Goal: Transaction & Acquisition: Purchase product/service

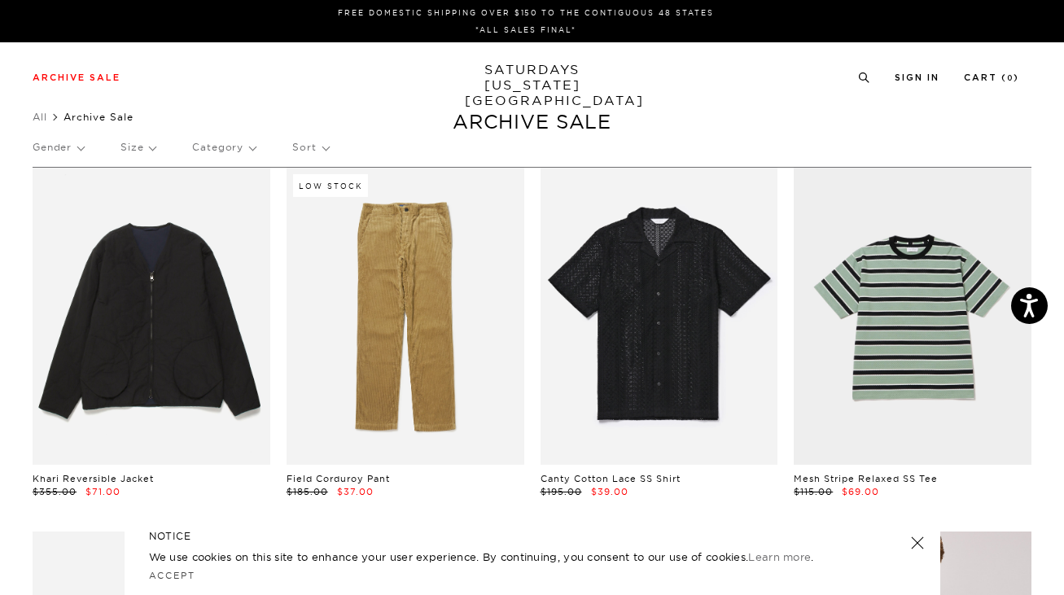
click at [139, 145] on p "Size" at bounding box center [137, 147] width 35 height 37
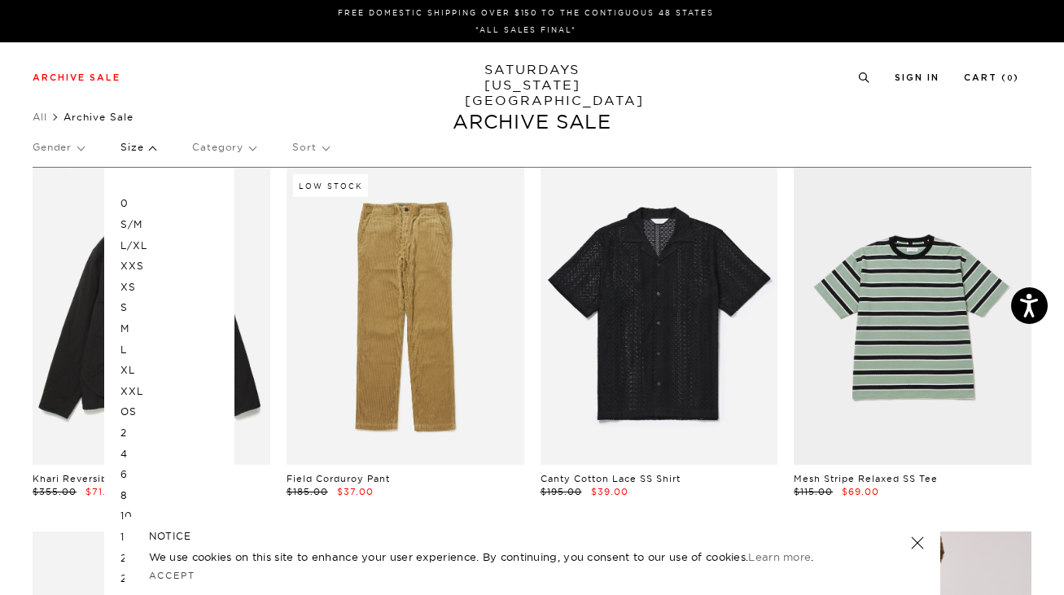
click at [263, 87] on div "Archive Sale Men's Tees Shirts Shorts Swim Knitwear Pants Sweats Women's" at bounding box center [532, 76] width 1064 height 69
click at [145, 369] on p "XL" at bounding box center [169, 370] width 98 height 21
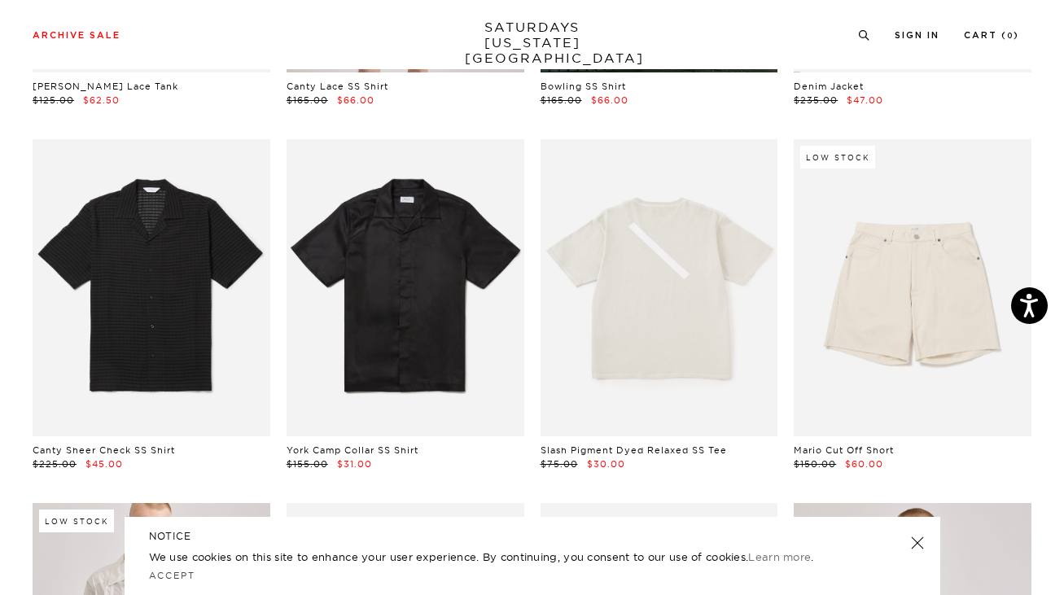
scroll to position [821, 0]
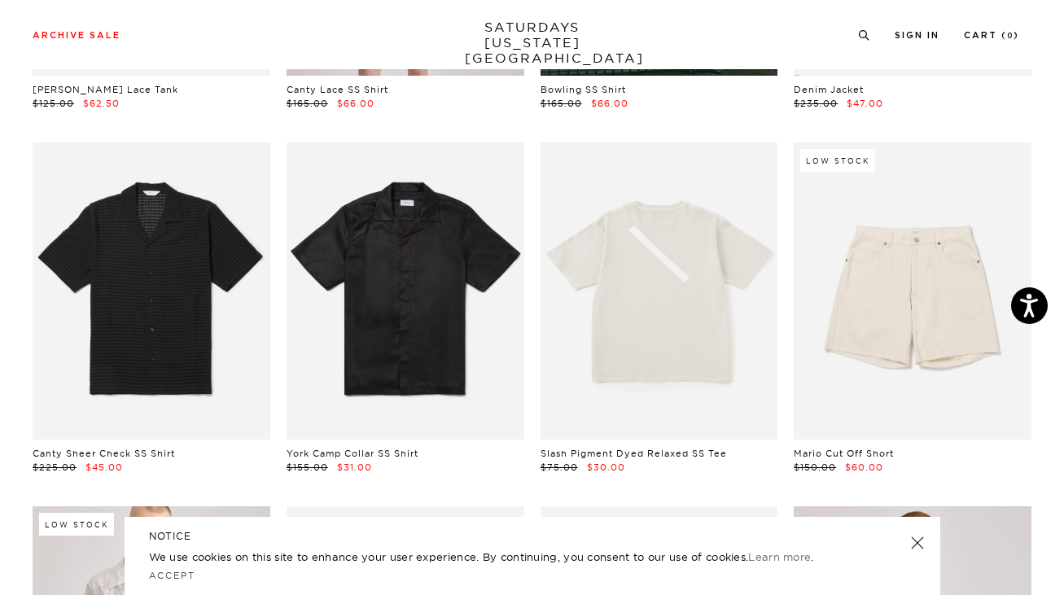
drag, startPoint x: 661, startPoint y: 308, endPoint x: 899, endPoint y: 4, distance: 386.7
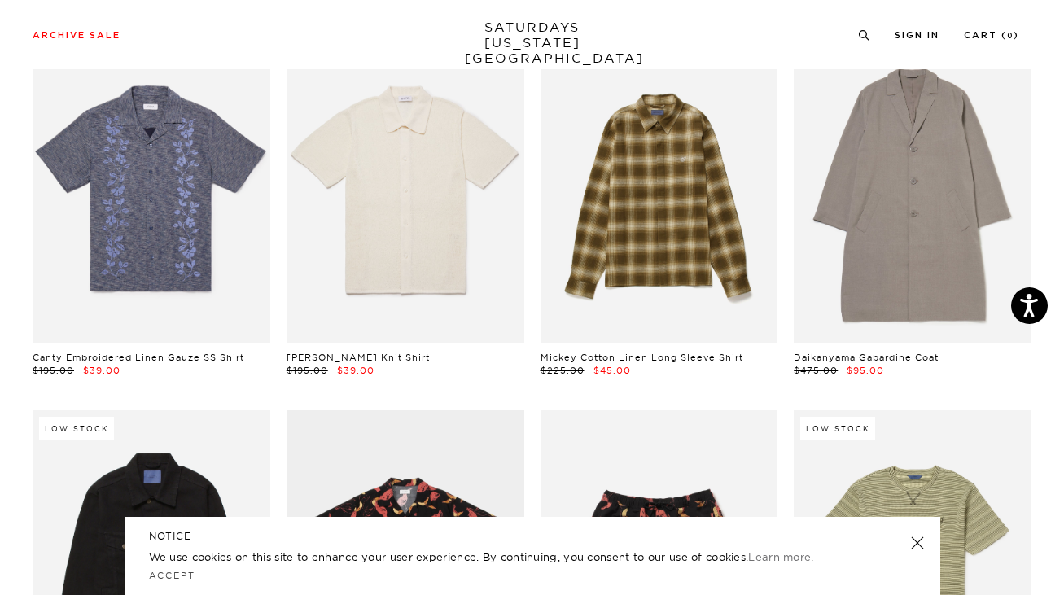
scroll to position [2372, 0]
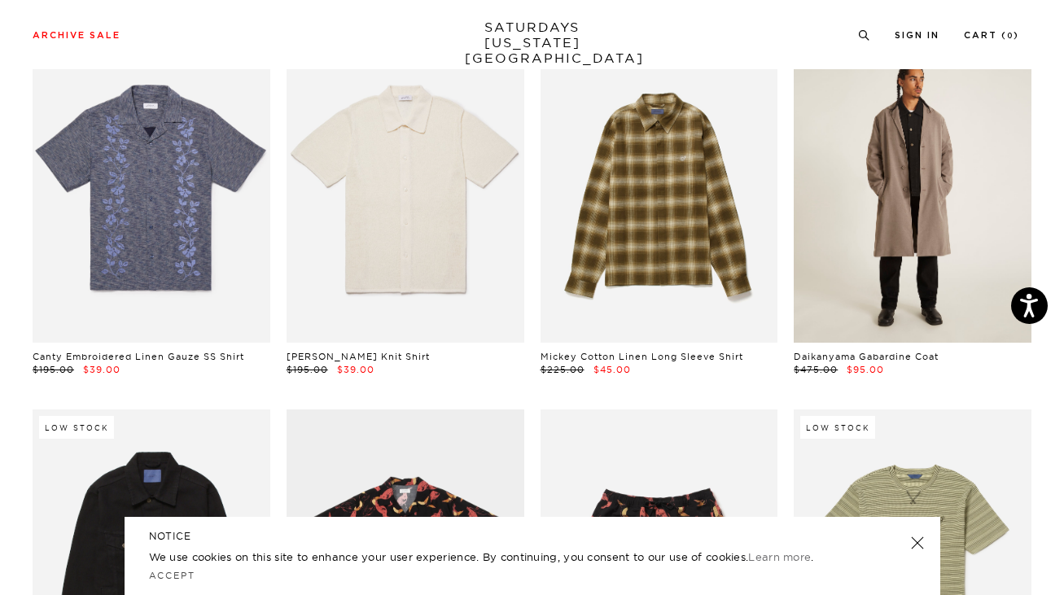
click at [899, 253] on link at bounding box center [913, 194] width 238 height 297
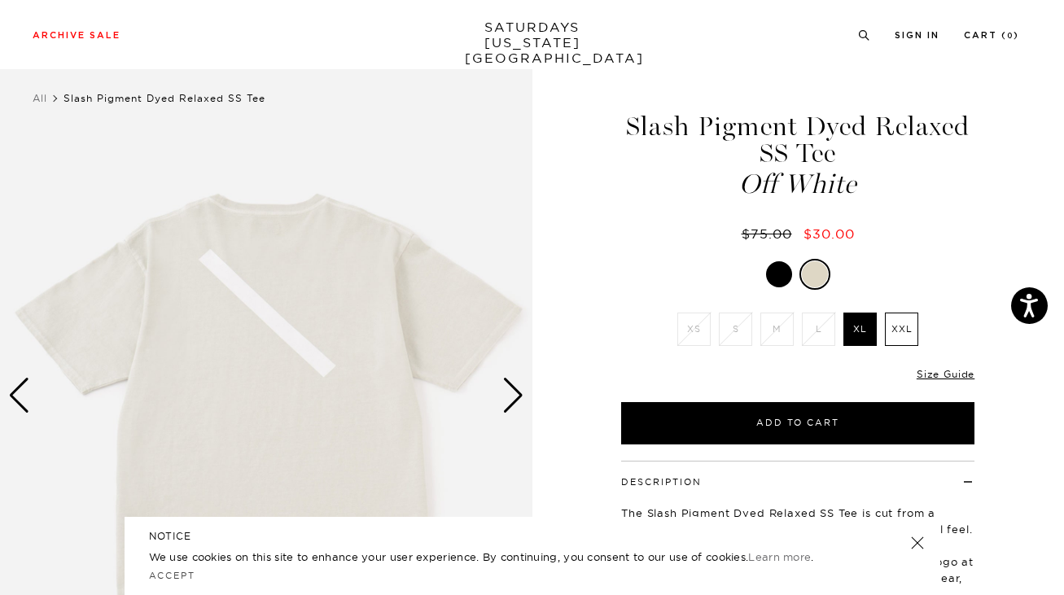
scroll to position [107, 0]
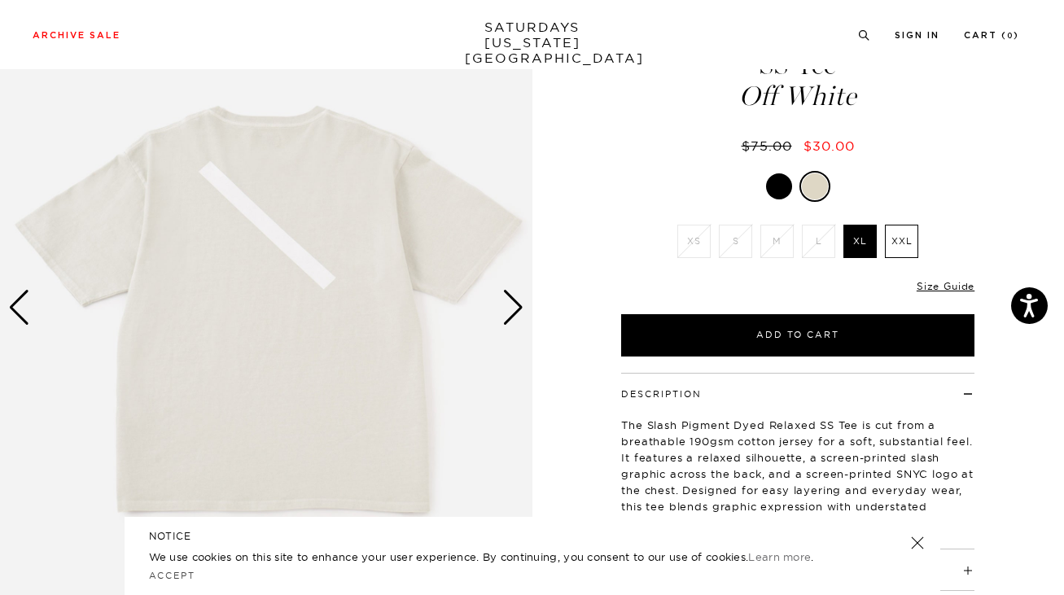
click at [515, 304] on div "Next slide" at bounding box center [513, 308] width 22 height 36
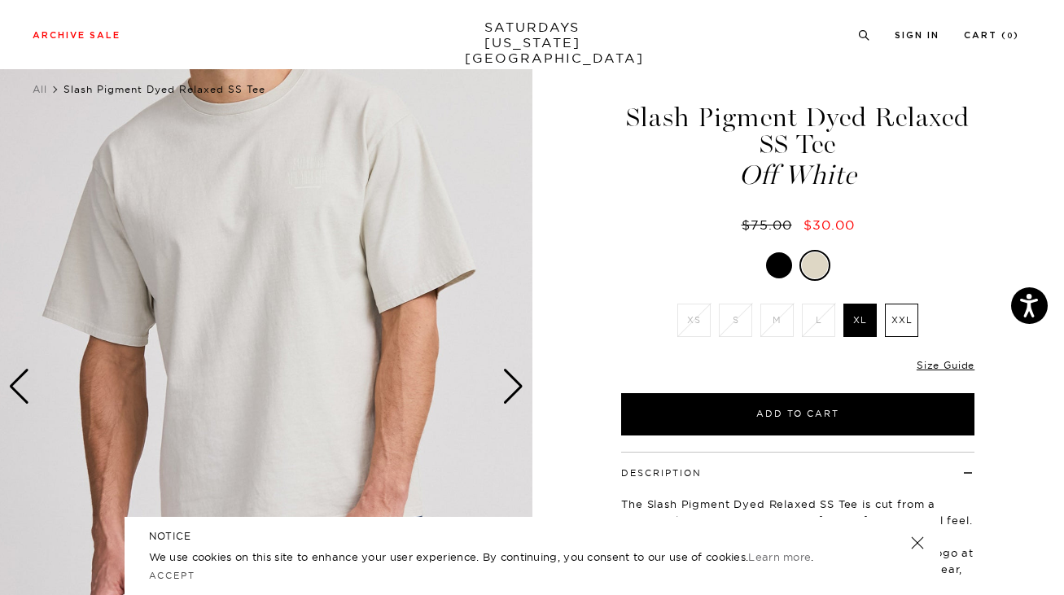
scroll to position [19, 0]
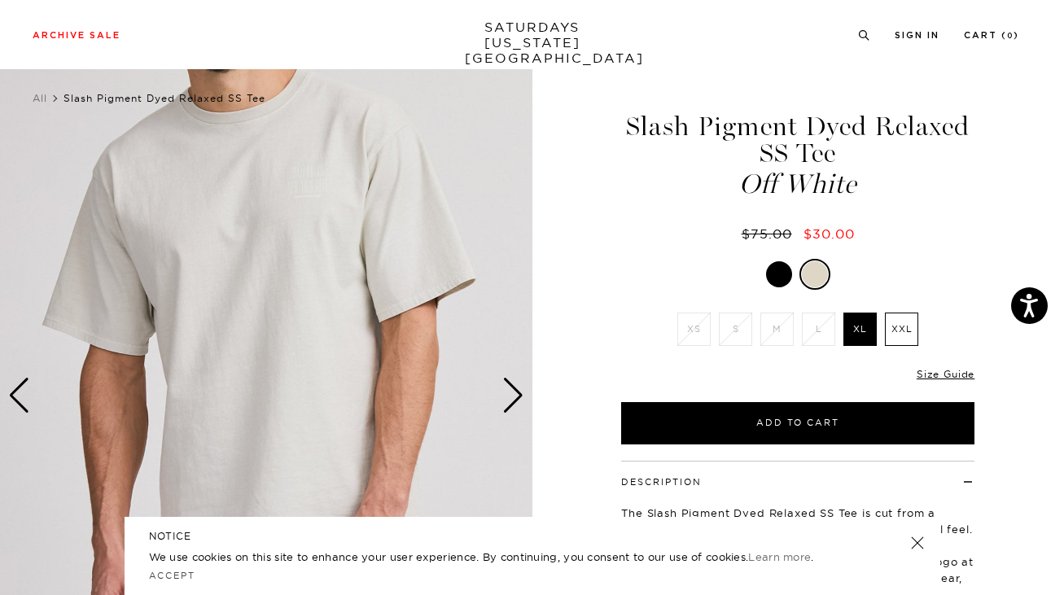
click at [512, 395] on div "Next slide" at bounding box center [513, 396] width 22 height 36
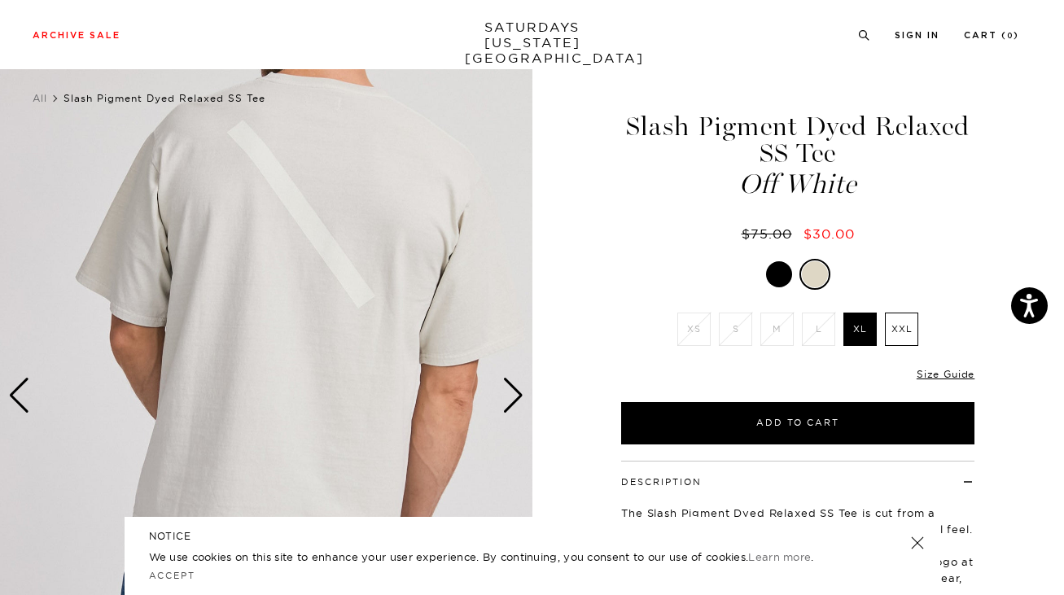
click at [776, 277] on div at bounding box center [779, 274] width 26 height 26
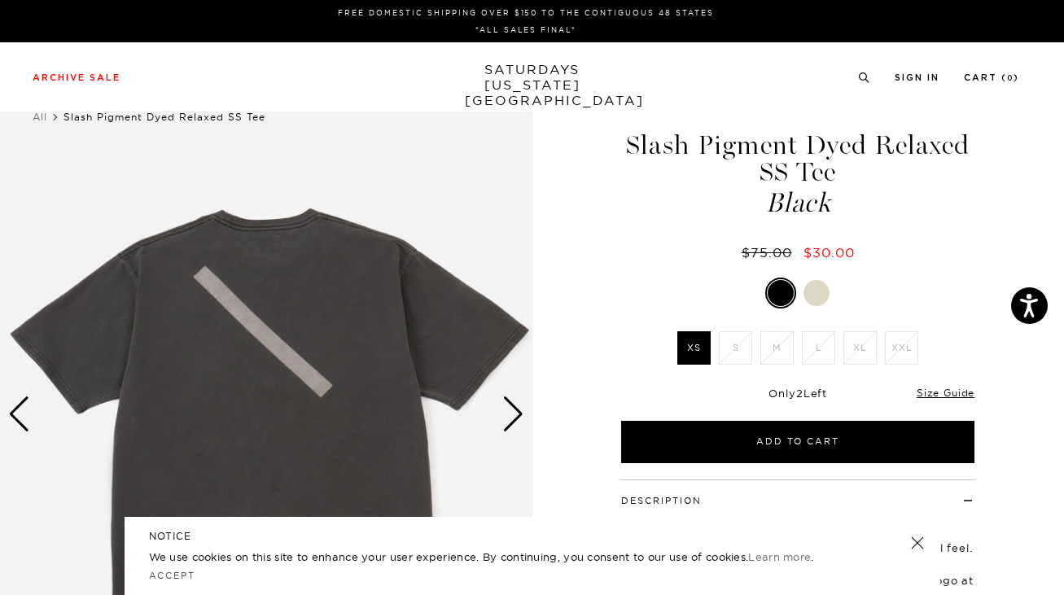
click at [814, 284] on div at bounding box center [816, 293] width 26 height 26
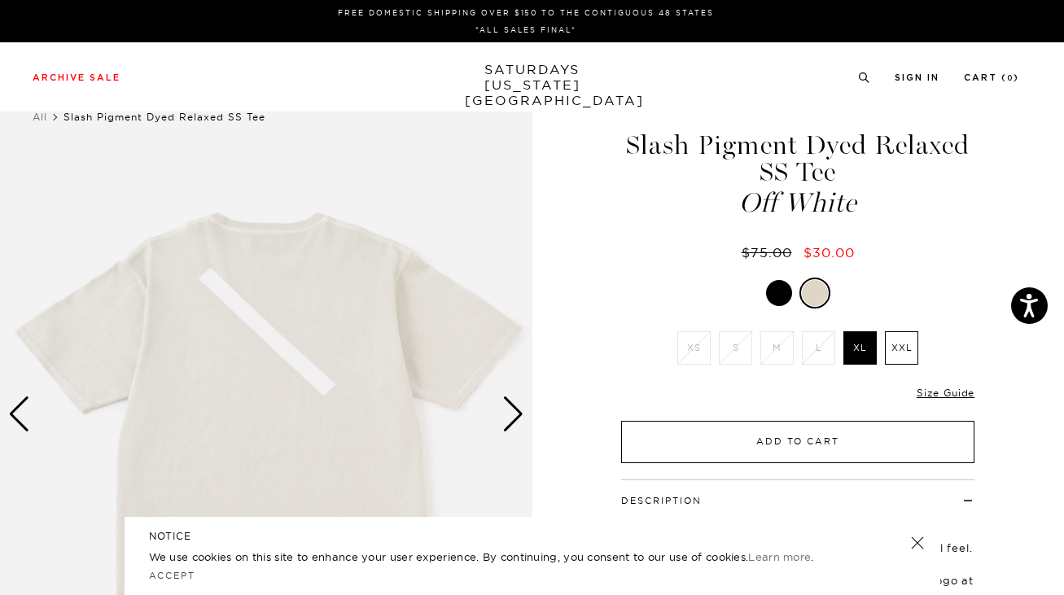
click at [786, 444] on button "Add to Cart" at bounding box center [797, 442] width 353 height 42
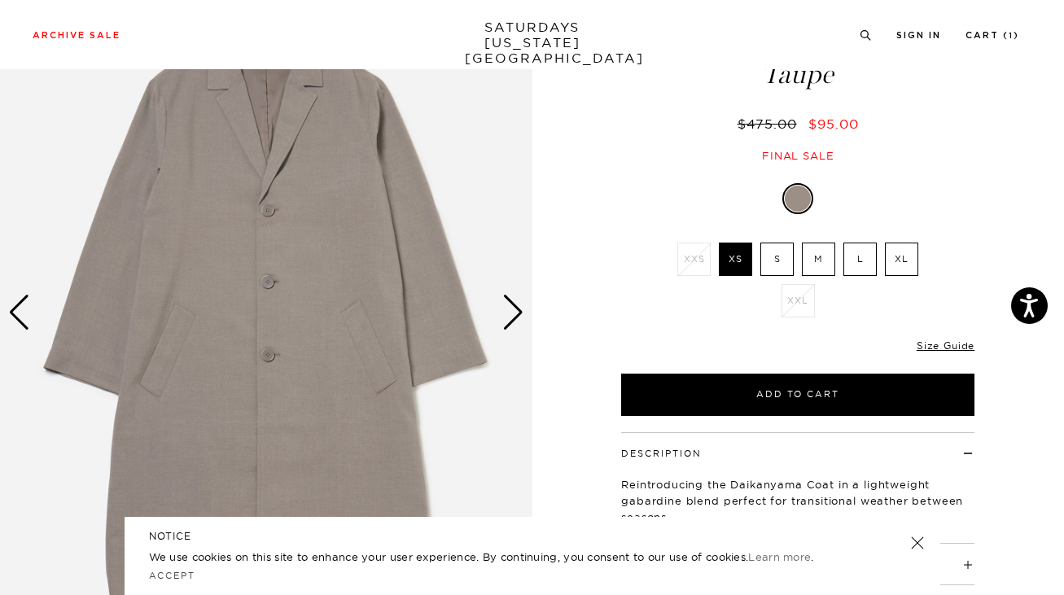
scroll to position [103, 0]
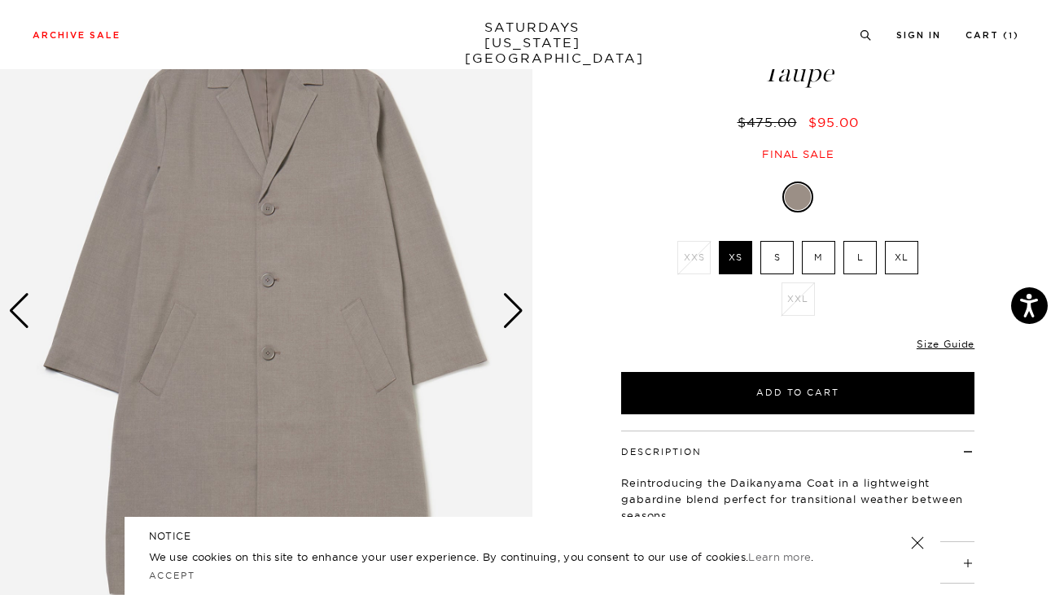
click at [510, 308] on div "Next slide" at bounding box center [513, 311] width 22 height 36
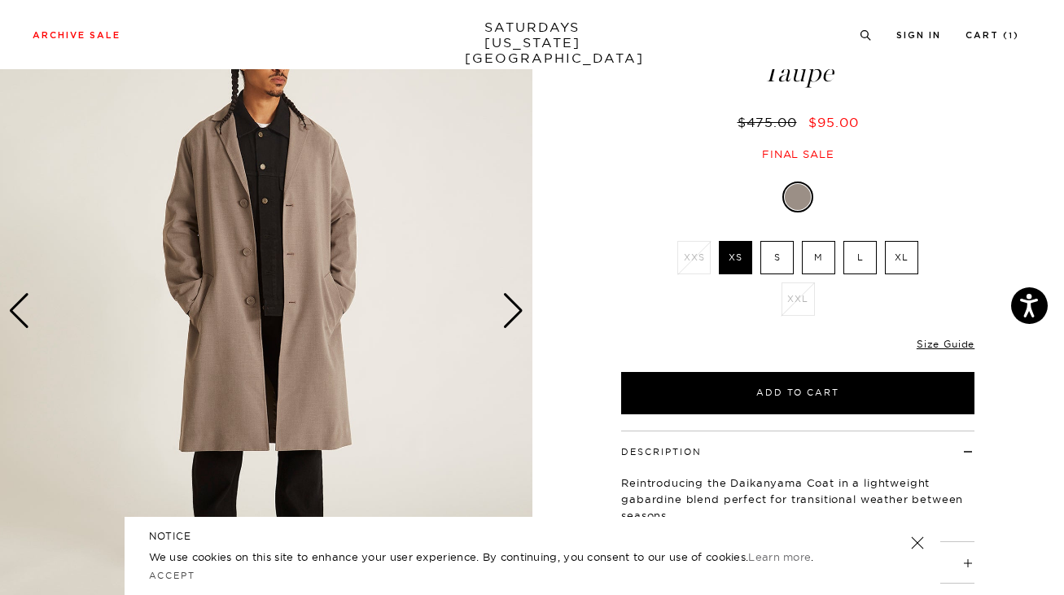
click at [510, 308] on div "Next slide" at bounding box center [513, 311] width 22 height 36
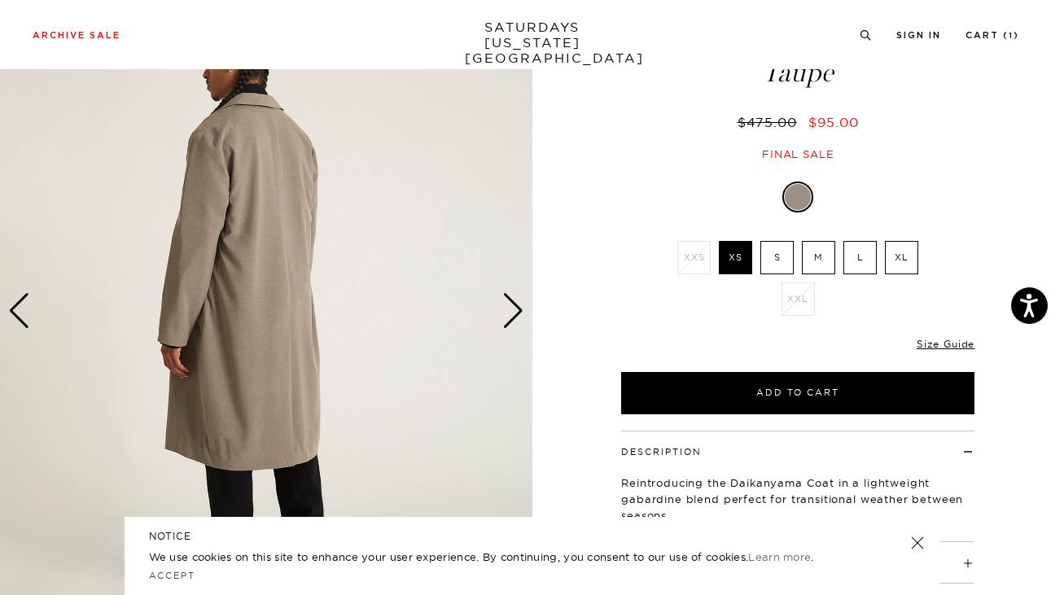
scroll to position [173, 0]
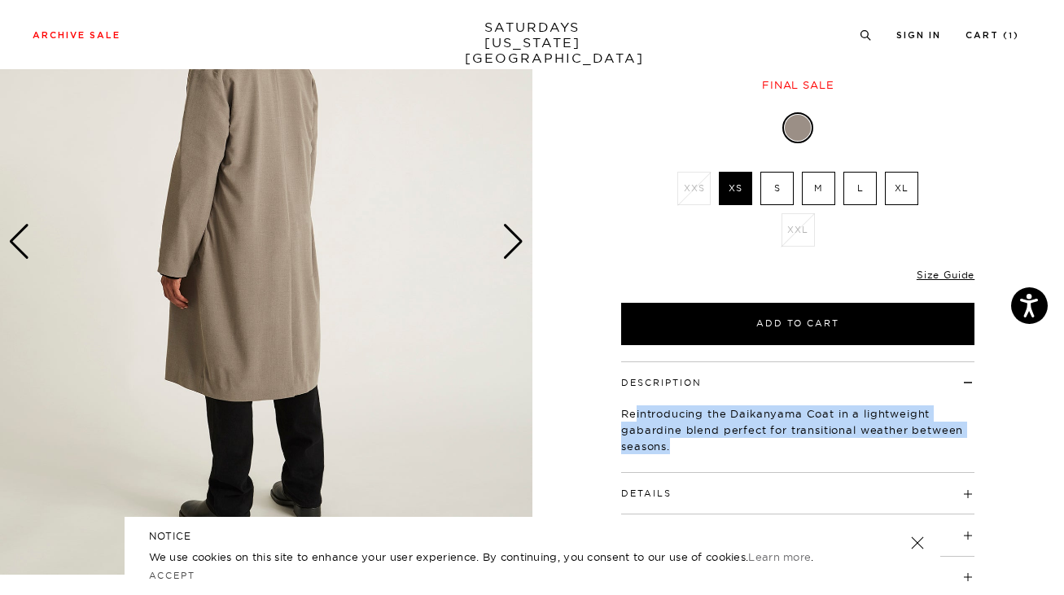
drag, startPoint x: 680, startPoint y: 444, endPoint x: 637, endPoint y: 413, distance: 53.1
click at [637, 413] on p "Reintroducing the Daikanyama Coat in a lightweight gabardine blend perfect for …" at bounding box center [797, 429] width 353 height 49
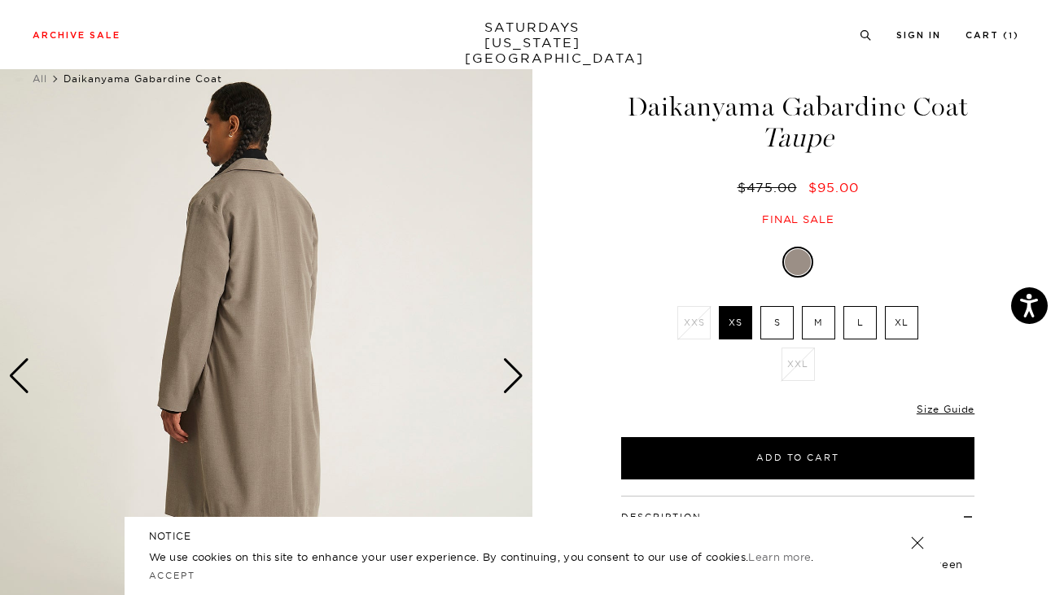
scroll to position [37, 0]
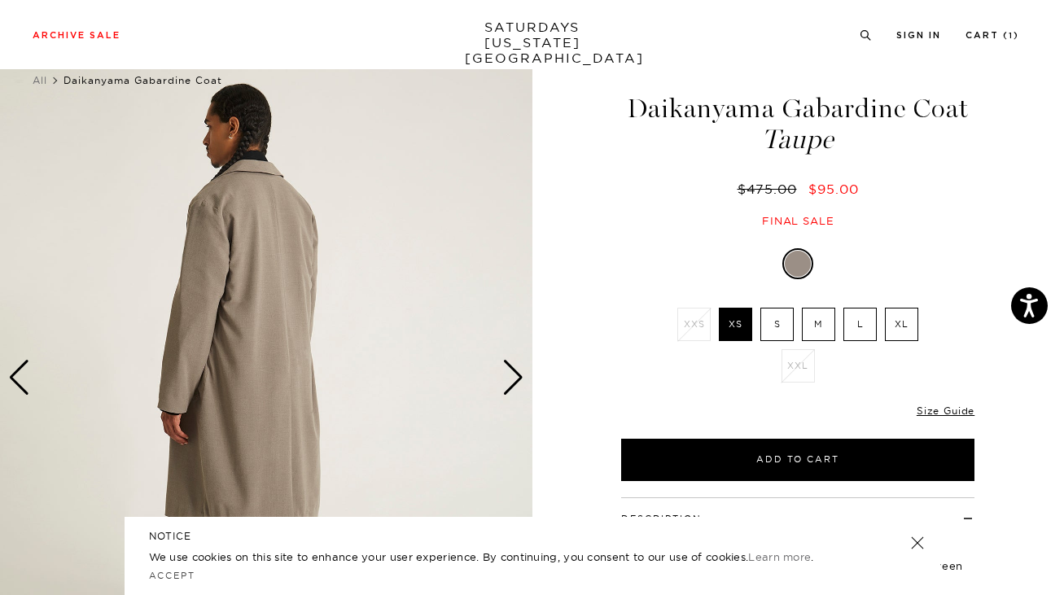
click at [509, 379] on div "Next slide" at bounding box center [513, 378] width 22 height 36
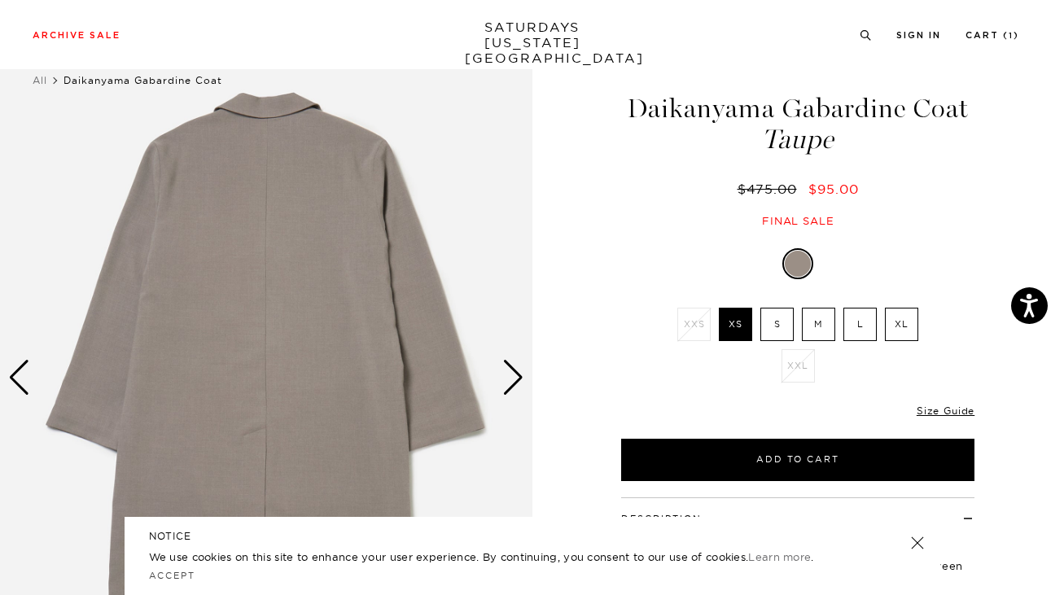
click at [509, 379] on div "Next slide" at bounding box center [513, 378] width 22 height 36
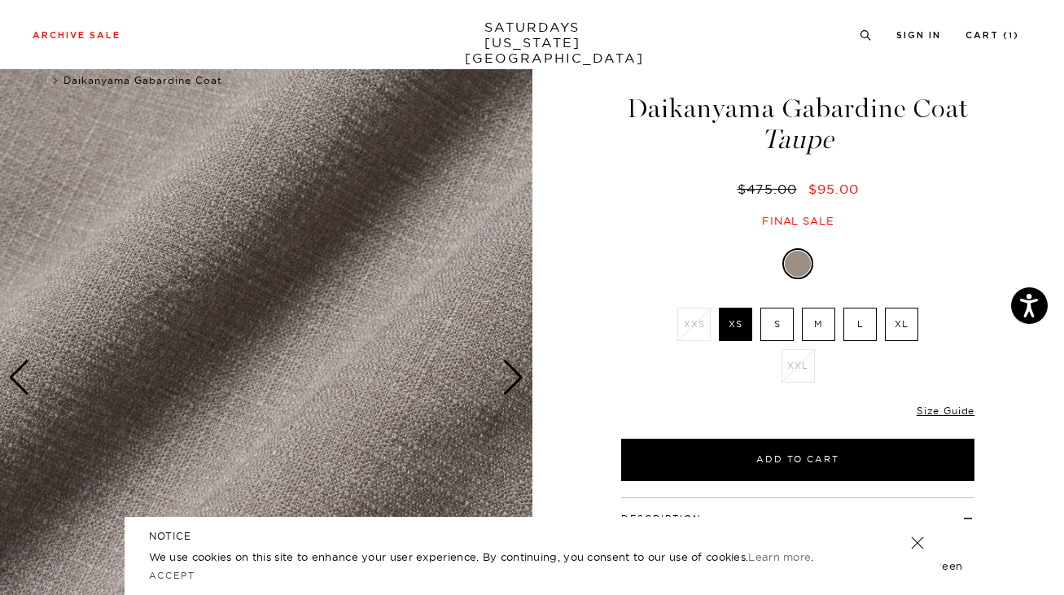
click at [509, 379] on div "Next slide" at bounding box center [513, 378] width 22 height 36
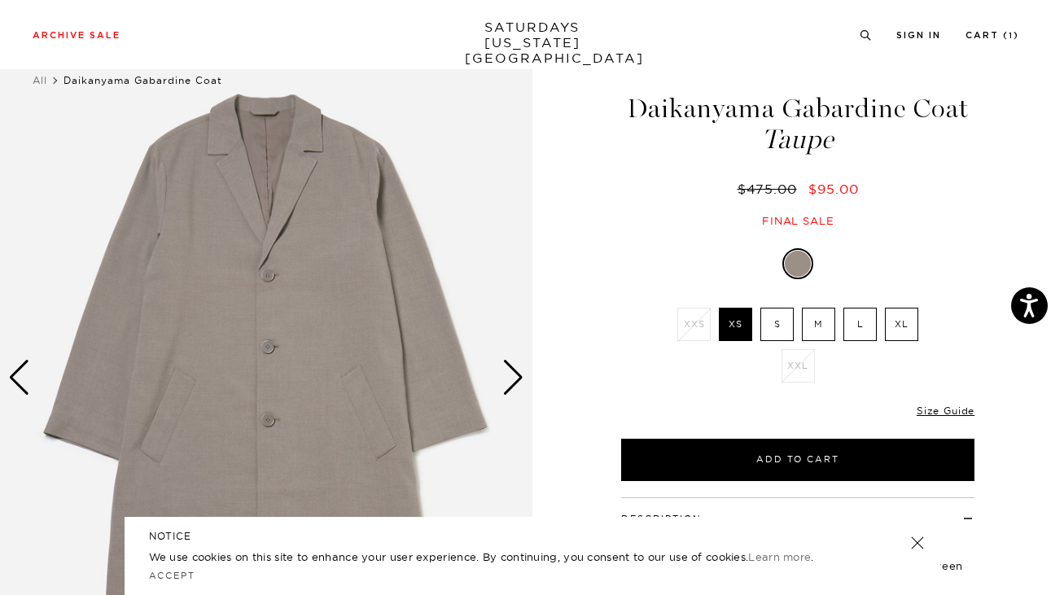
click at [509, 379] on div "Next slide" at bounding box center [513, 378] width 22 height 36
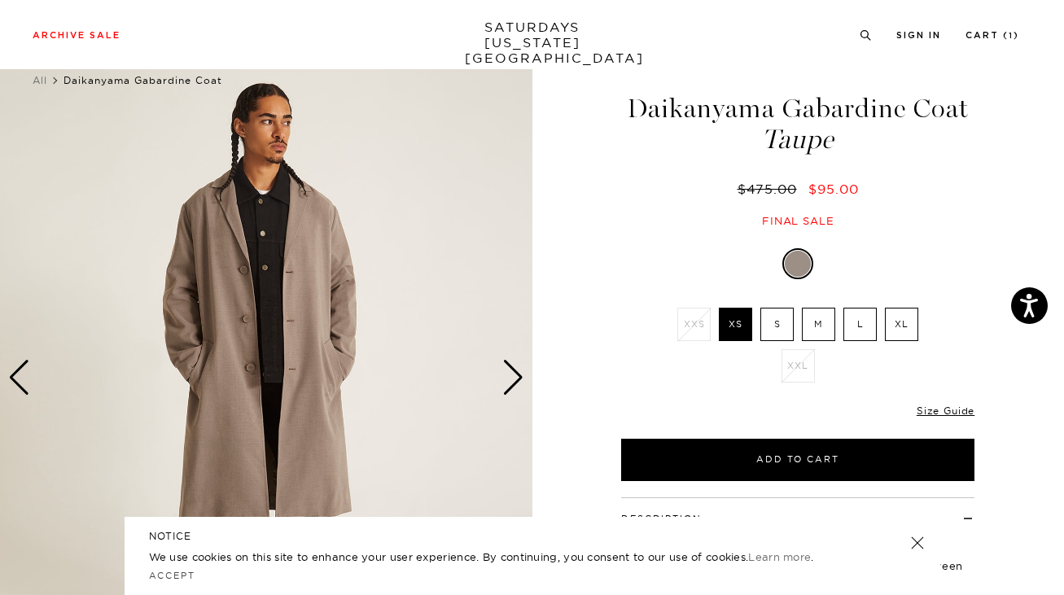
scroll to position [361, 0]
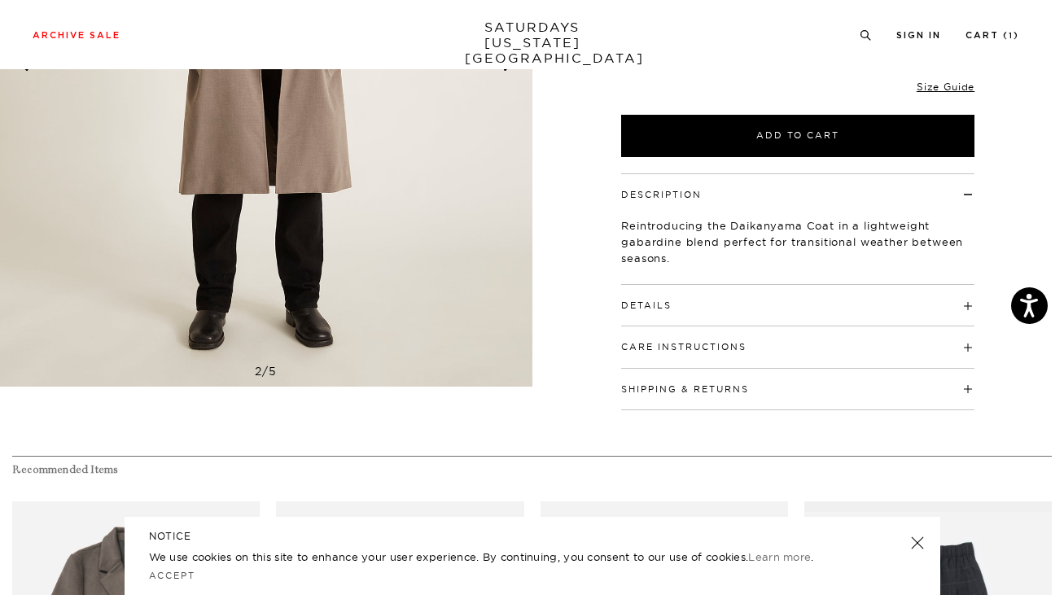
click at [966, 346] on h4 "Care Instructions" at bounding box center [797, 339] width 353 height 27
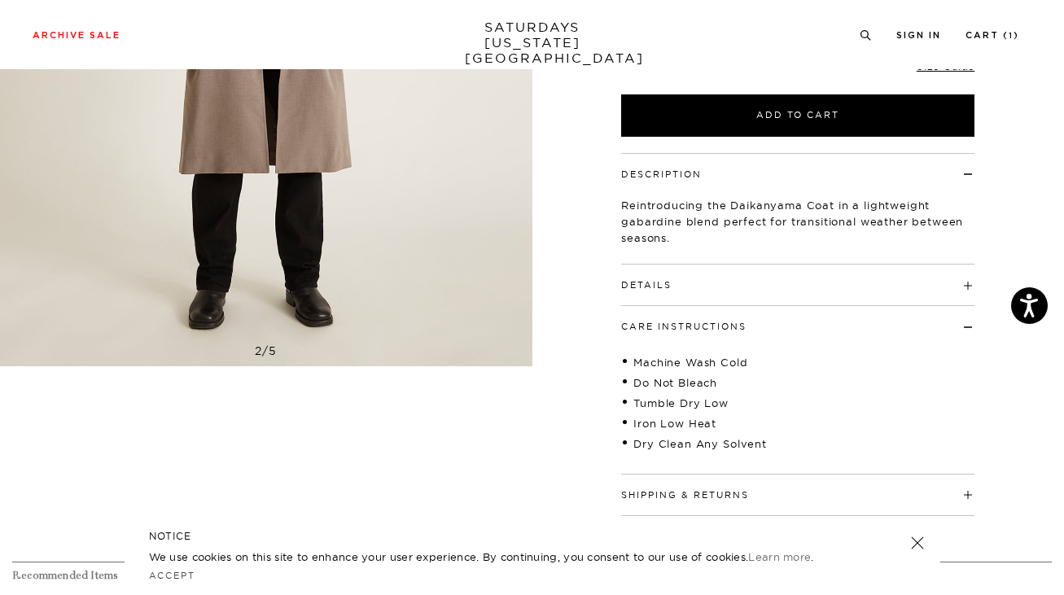
scroll to position [382, 0]
click at [965, 279] on h4 "Details" at bounding box center [797, 277] width 353 height 27
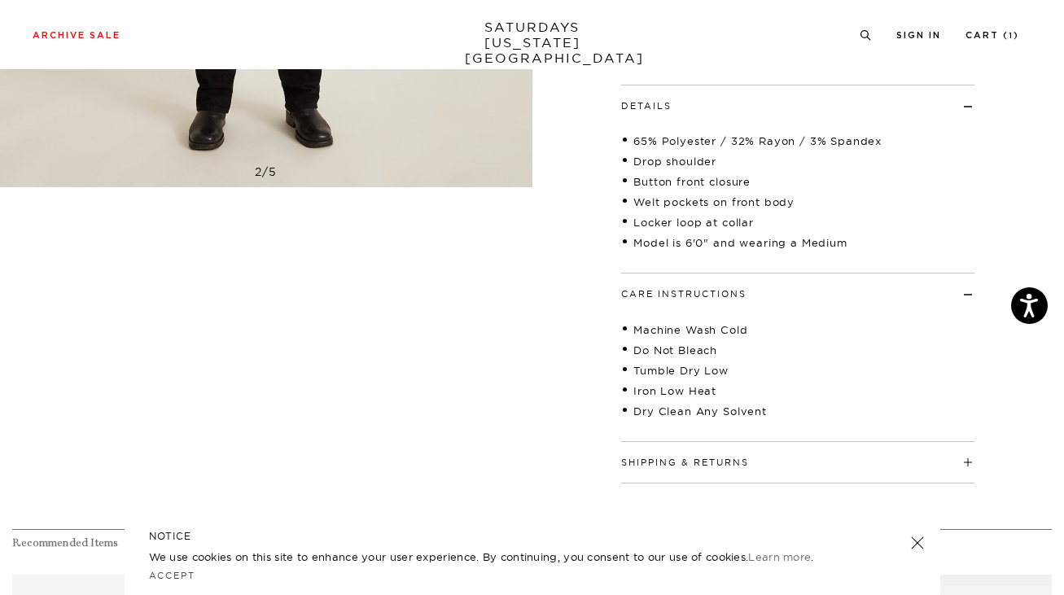
scroll to position [584, 0]
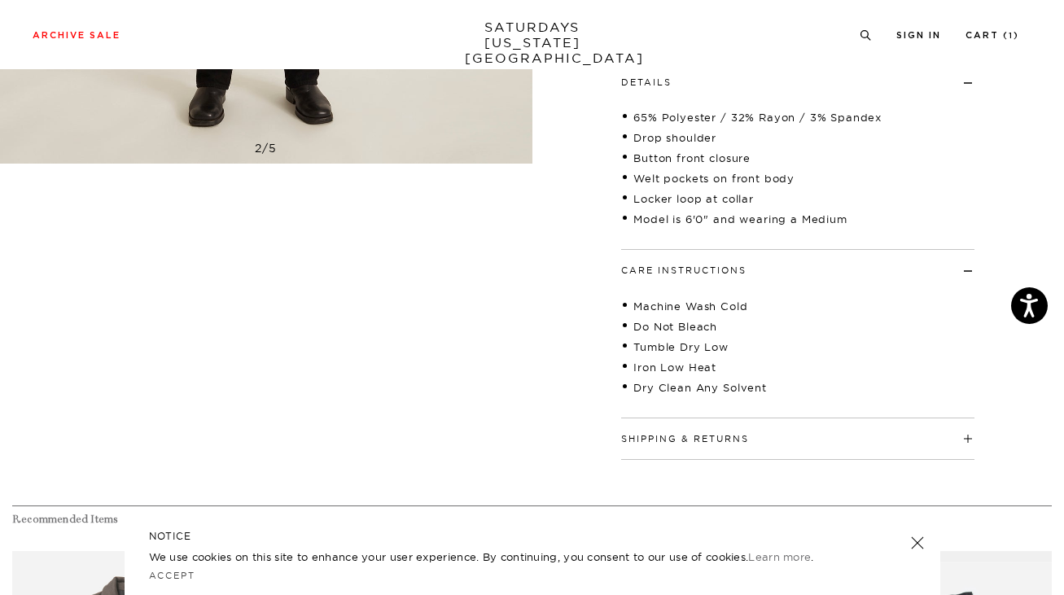
click at [710, 431] on h4 "Shipping & Returns" at bounding box center [797, 431] width 353 height 27
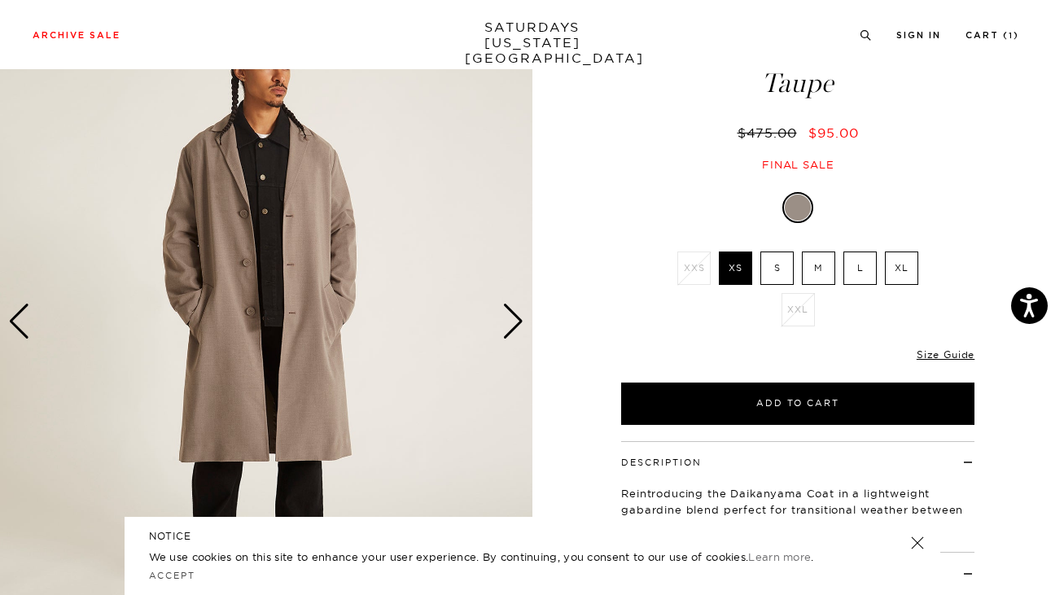
scroll to position [33, 0]
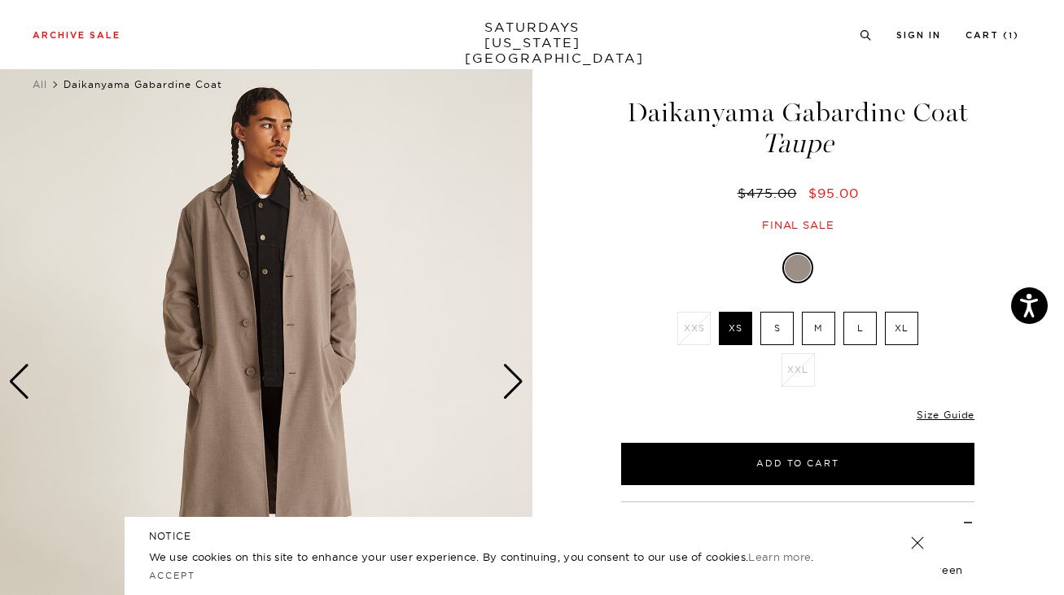
click at [514, 380] on div "Next slide" at bounding box center [513, 382] width 22 height 36
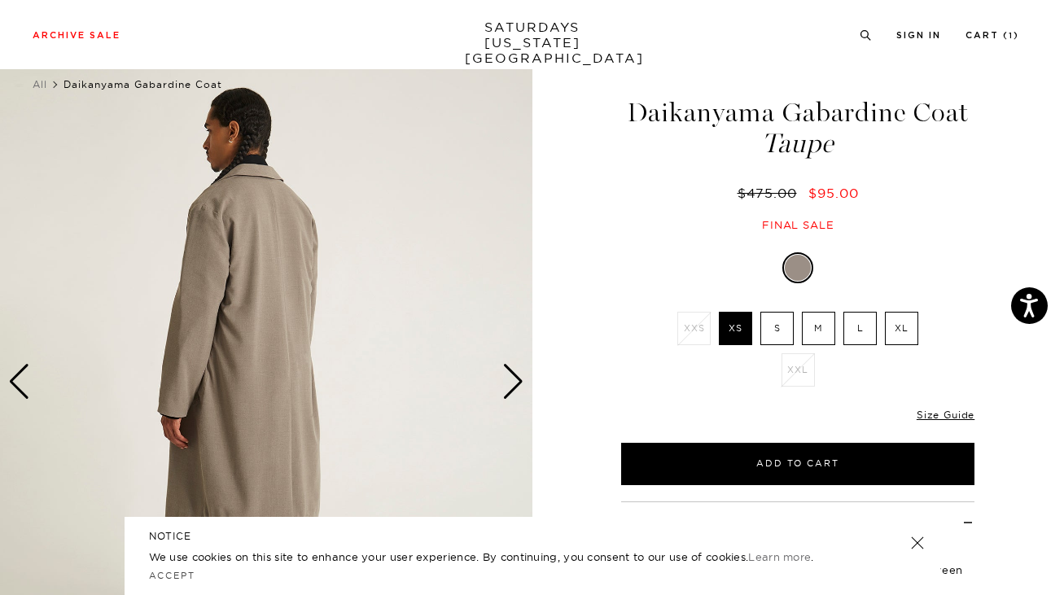
click at [514, 380] on div "Next slide" at bounding box center [513, 382] width 22 height 36
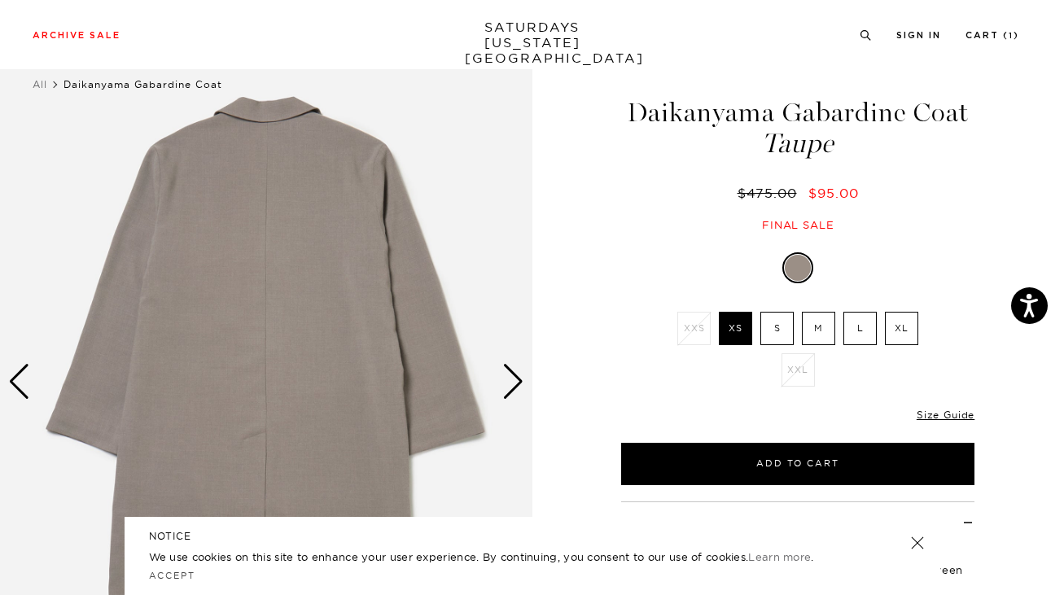
click at [514, 380] on div "Next slide" at bounding box center [513, 382] width 22 height 36
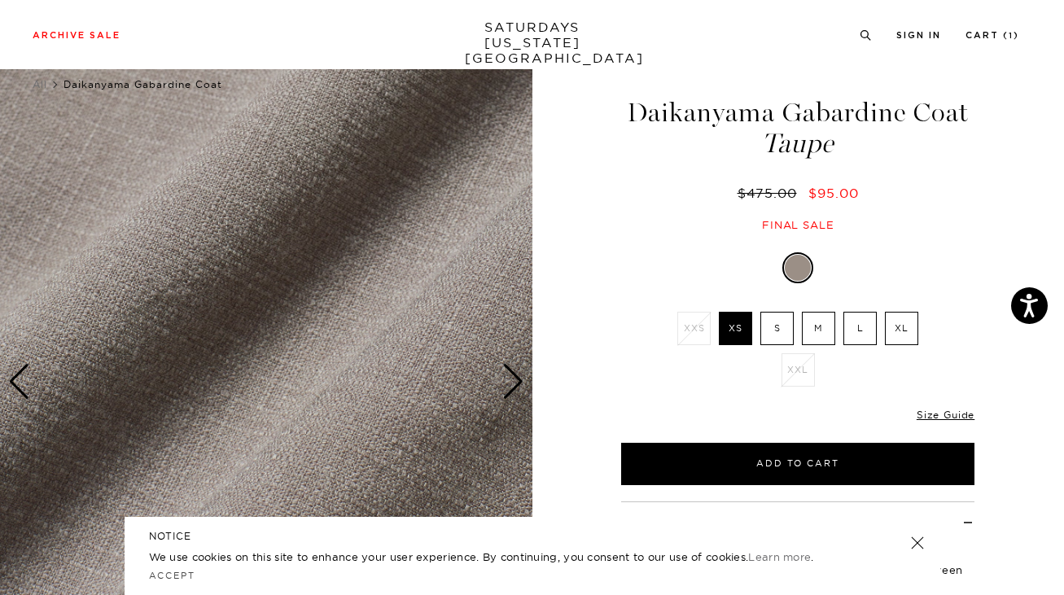
click at [514, 387] on div "Next slide" at bounding box center [513, 382] width 22 height 36
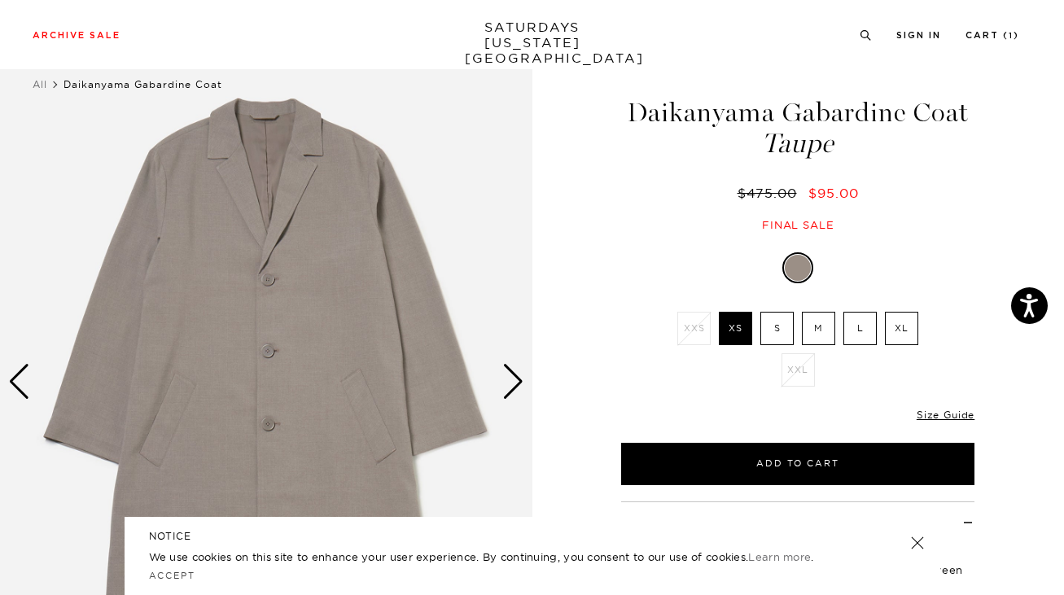
click at [514, 387] on div "Next slide" at bounding box center [513, 382] width 22 height 36
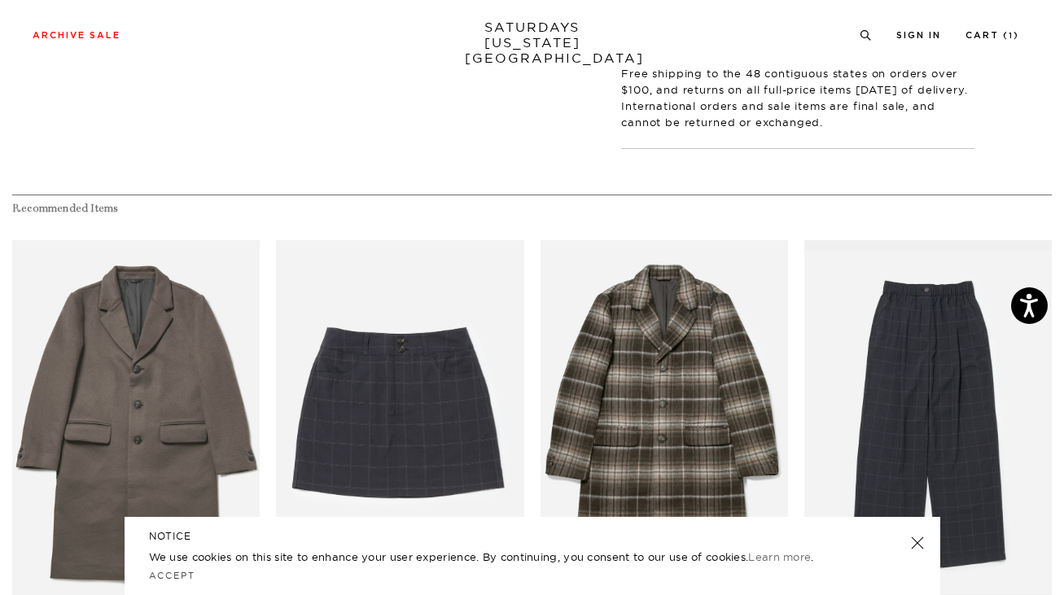
scroll to position [1047, 0]
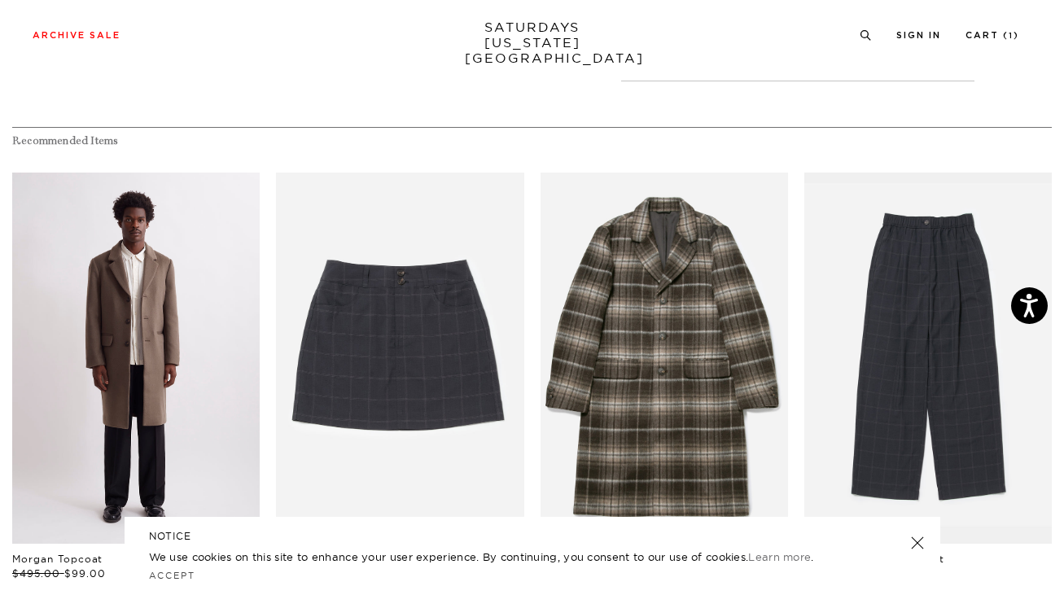
click at [140, 311] on link "files/M42317TC01-ON-BUNGEE_01.jpg" at bounding box center [135, 358] width 247 height 371
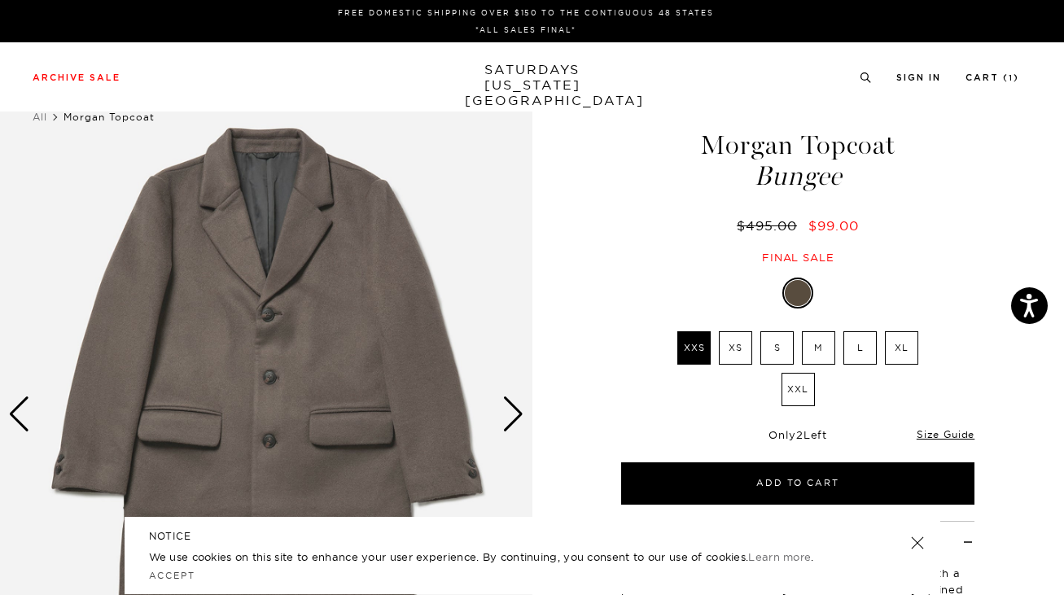
click at [903, 349] on label "XL" at bounding box center [901, 347] width 33 height 33
click at [0, 0] on input "XL" at bounding box center [0, 0] width 0 height 0
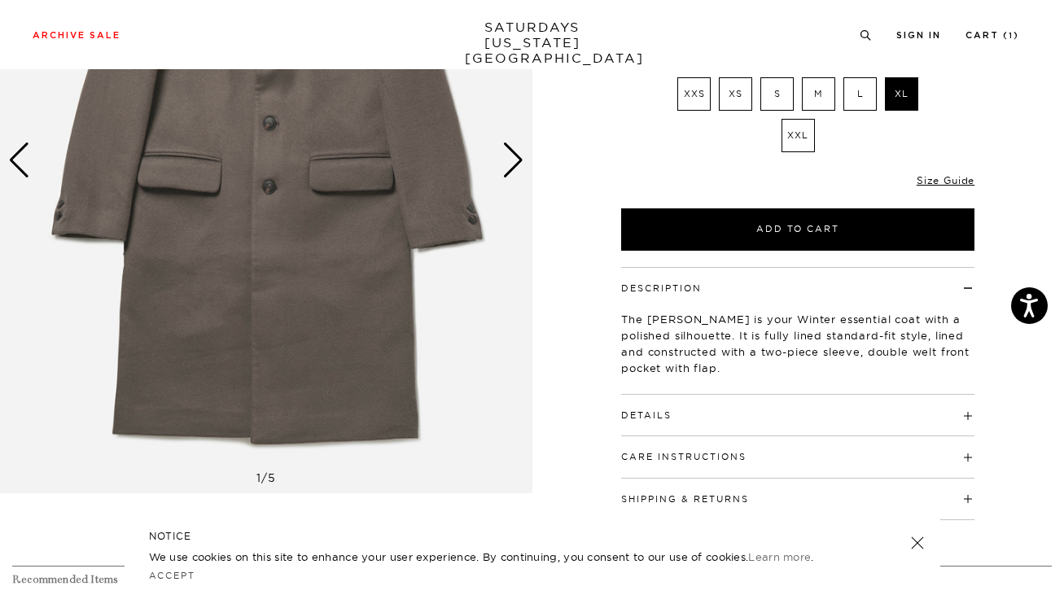
scroll to position [255, 0]
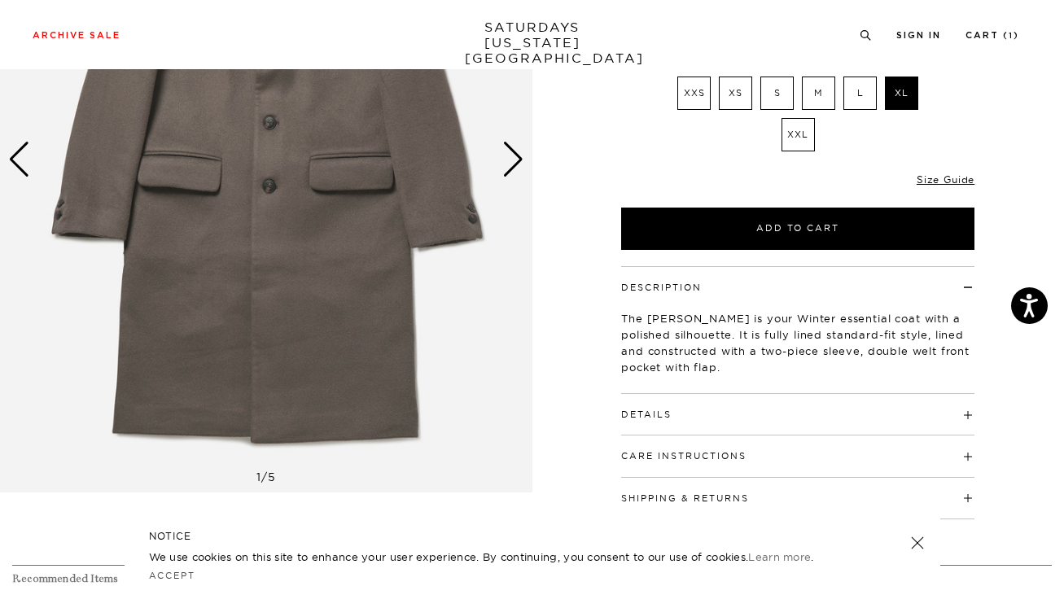
click at [516, 161] on div "Next slide" at bounding box center [513, 160] width 22 height 36
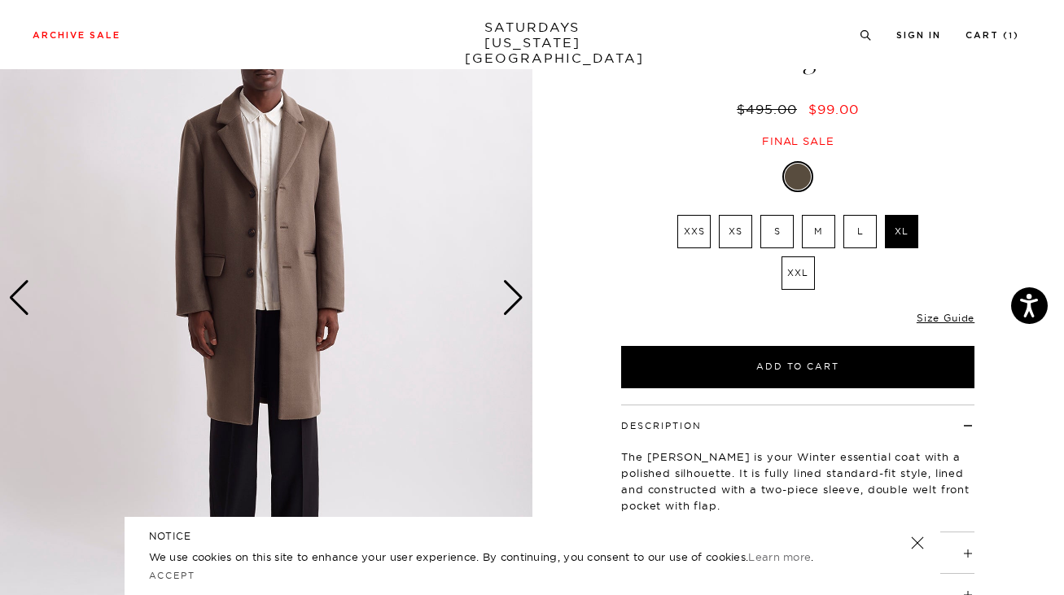
scroll to position [76, 0]
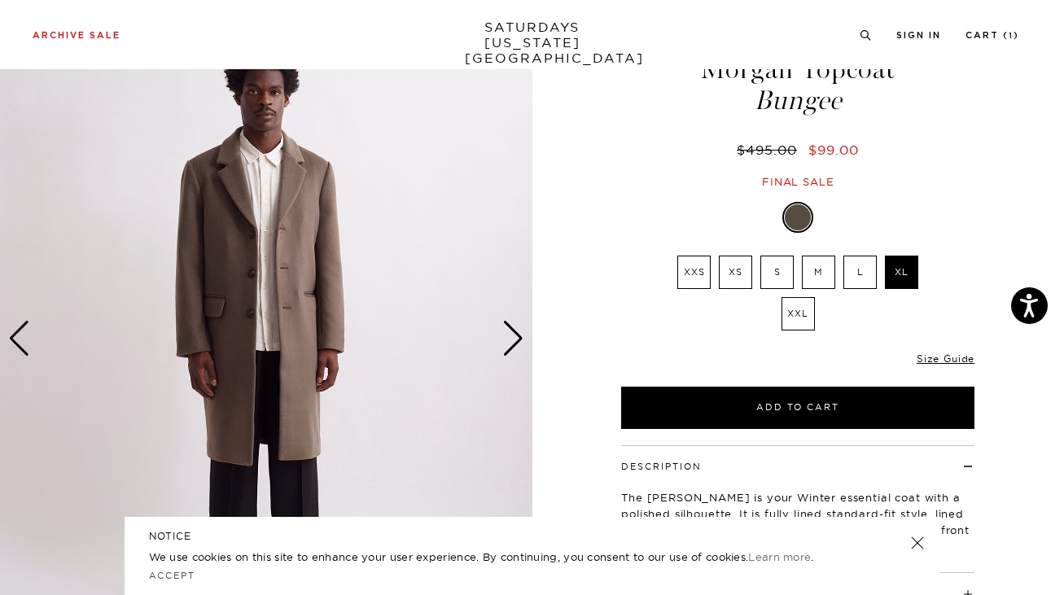
click at [516, 340] on div "Next slide" at bounding box center [513, 339] width 22 height 36
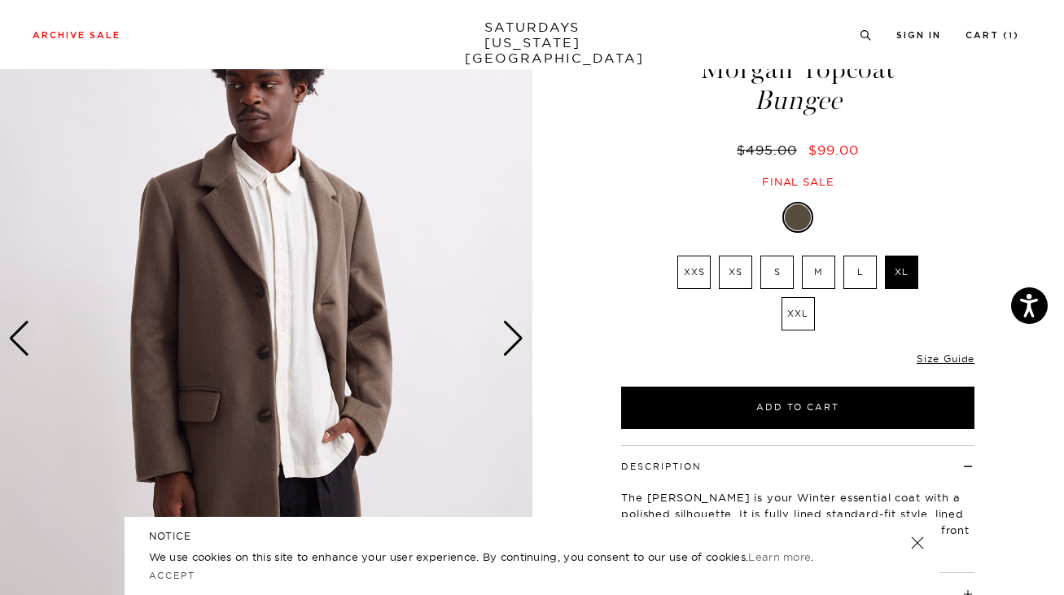
click at [516, 340] on div "Next slide" at bounding box center [513, 339] width 22 height 36
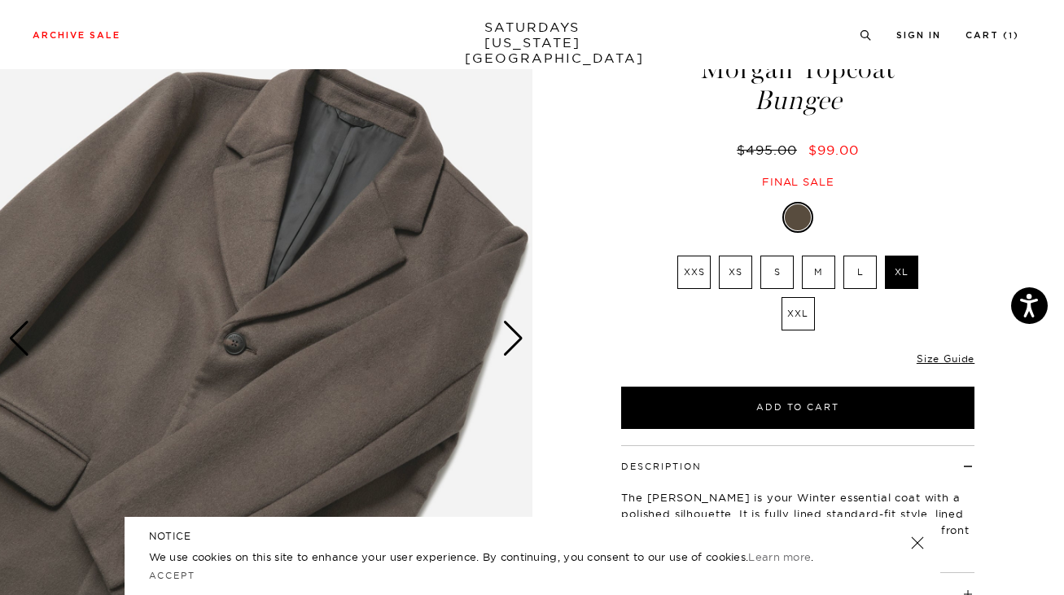
click at [516, 340] on div "Next slide" at bounding box center [513, 339] width 22 height 36
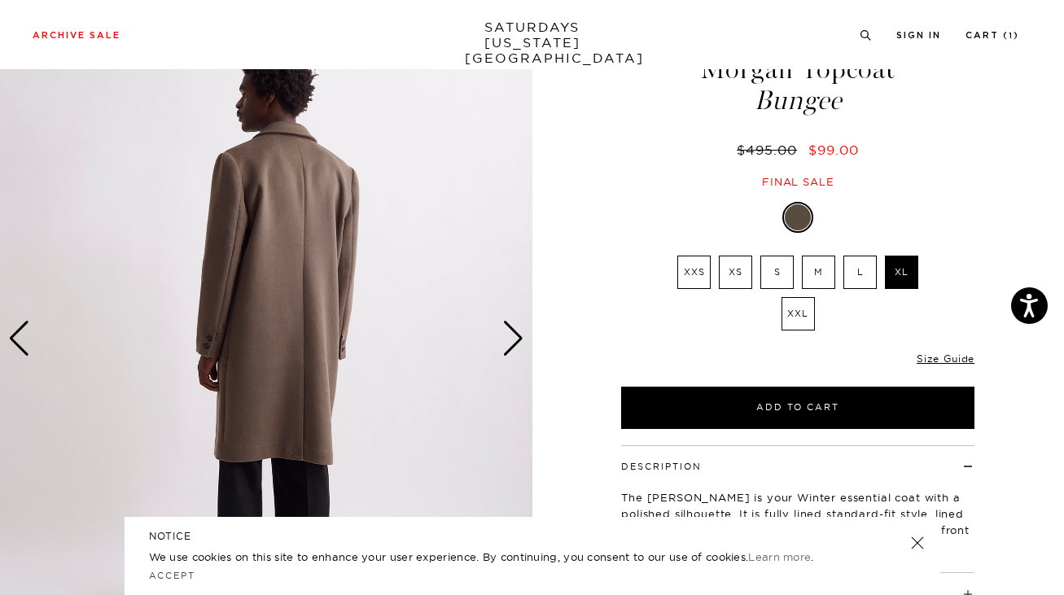
click at [516, 340] on div "Next slide" at bounding box center [513, 339] width 22 height 36
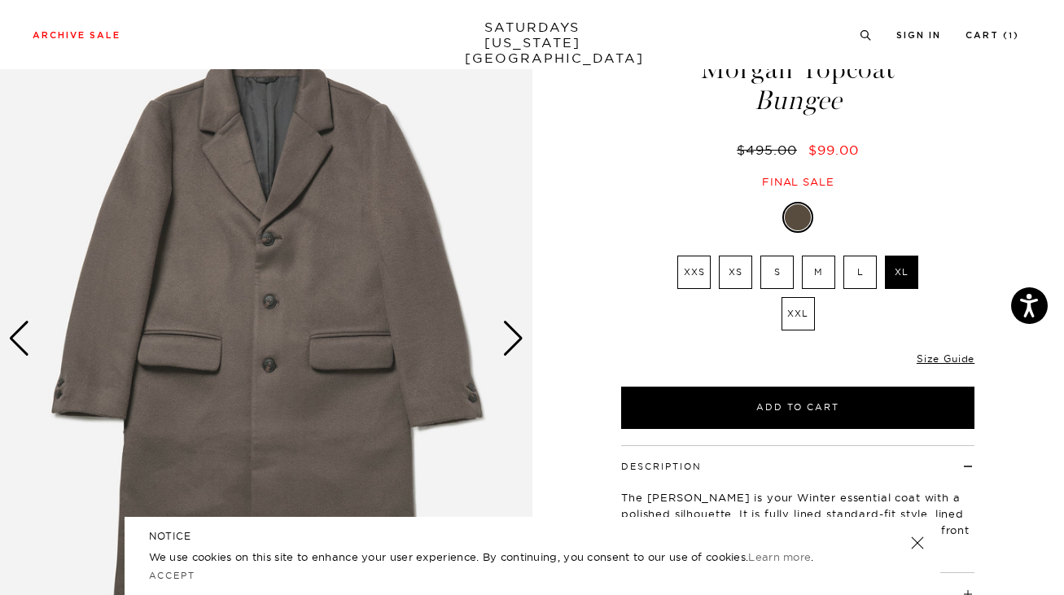
click at [516, 340] on div "Next slide" at bounding box center [513, 339] width 22 height 36
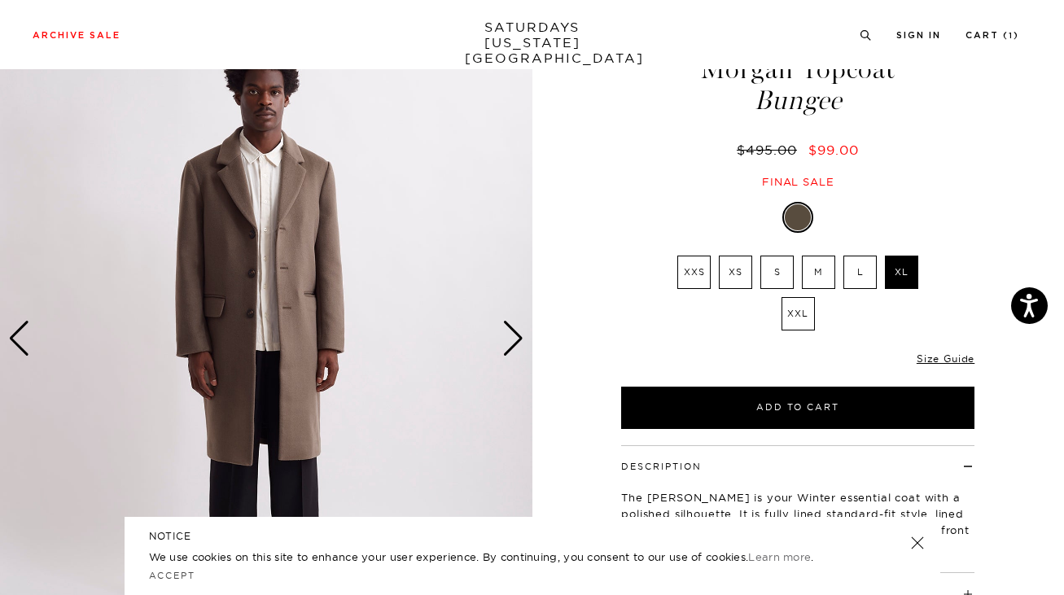
click at [516, 340] on div "Next slide" at bounding box center [513, 339] width 22 height 36
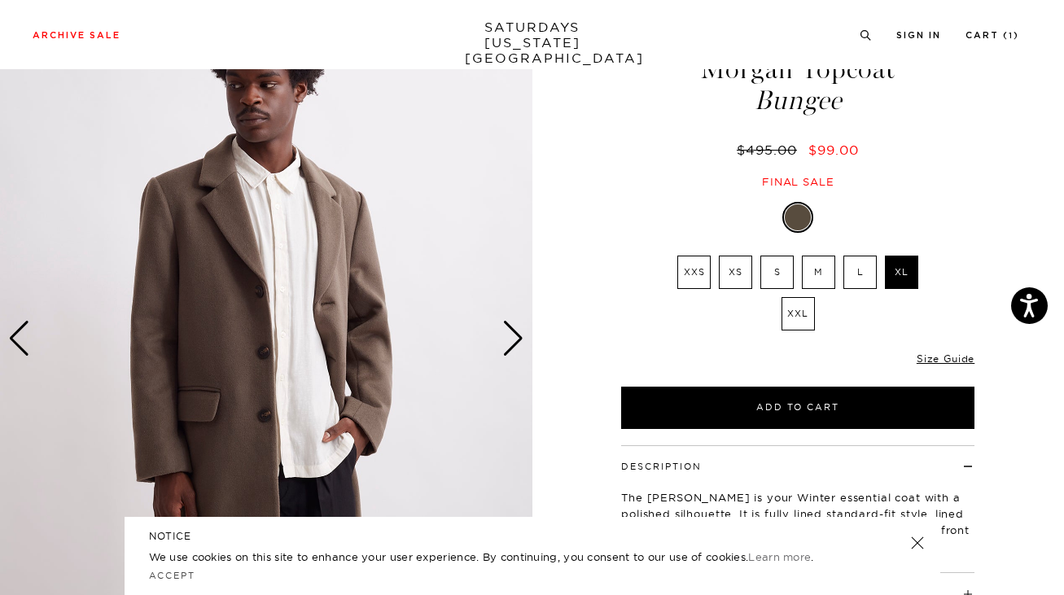
click at [516, 340] on div "Next slide" at bounding box center [513, 339] width 22 height 36
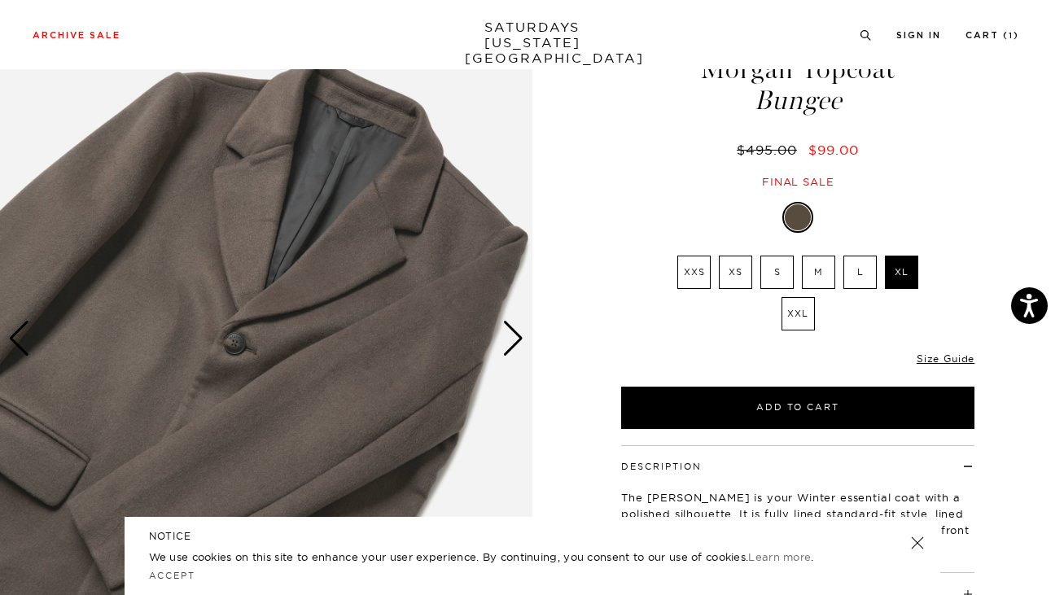
click at [516, 340] on div "Next slide" at bounding box center [513, 339] width 22 height 36
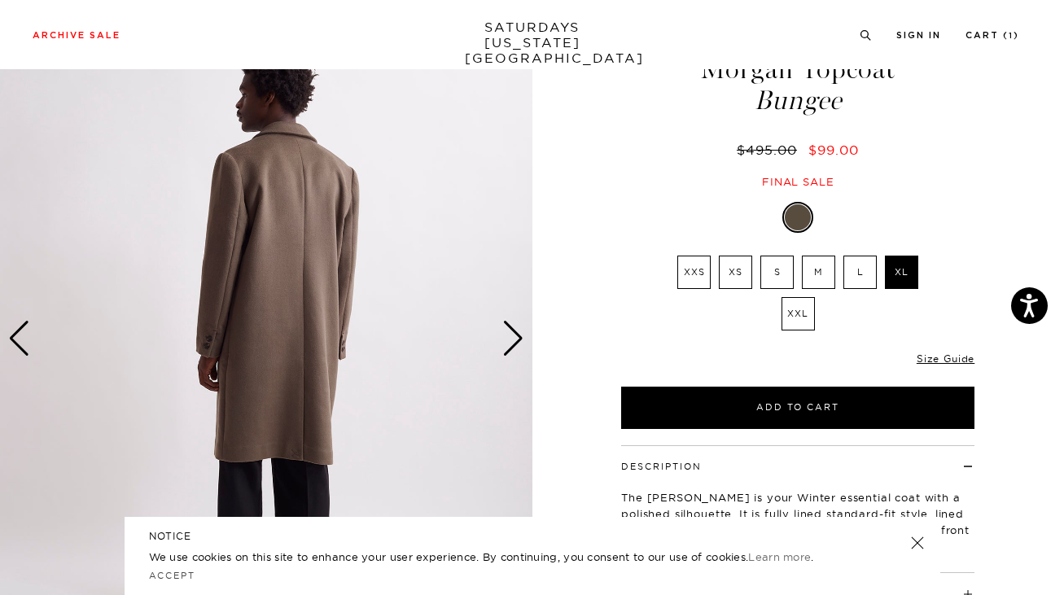
click at [516, 340] on div "Next slide" at bounding box center [513, 339] width 22 height 36
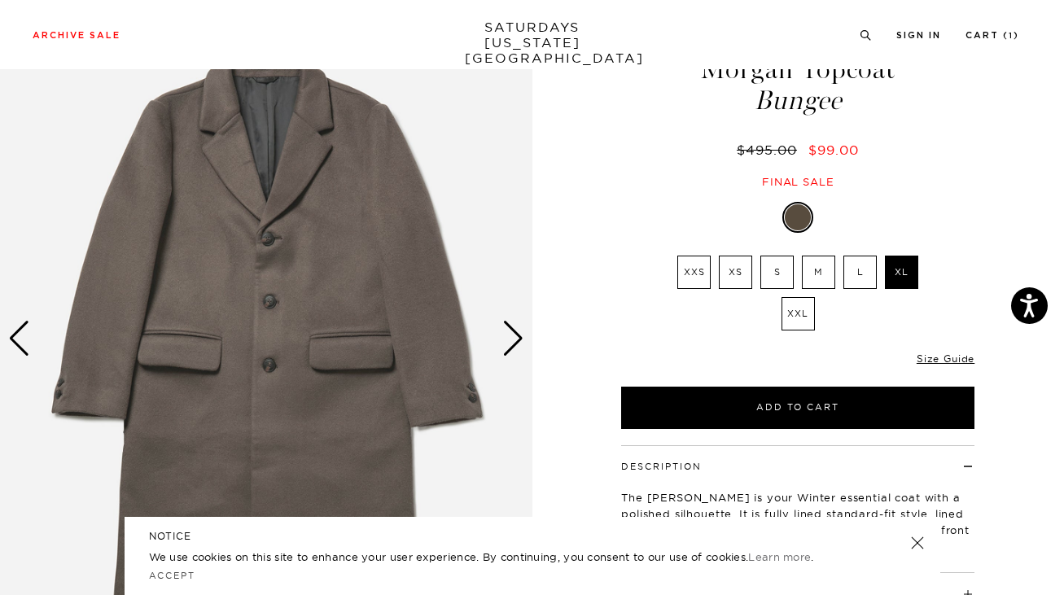
scroll to position [0, 0]
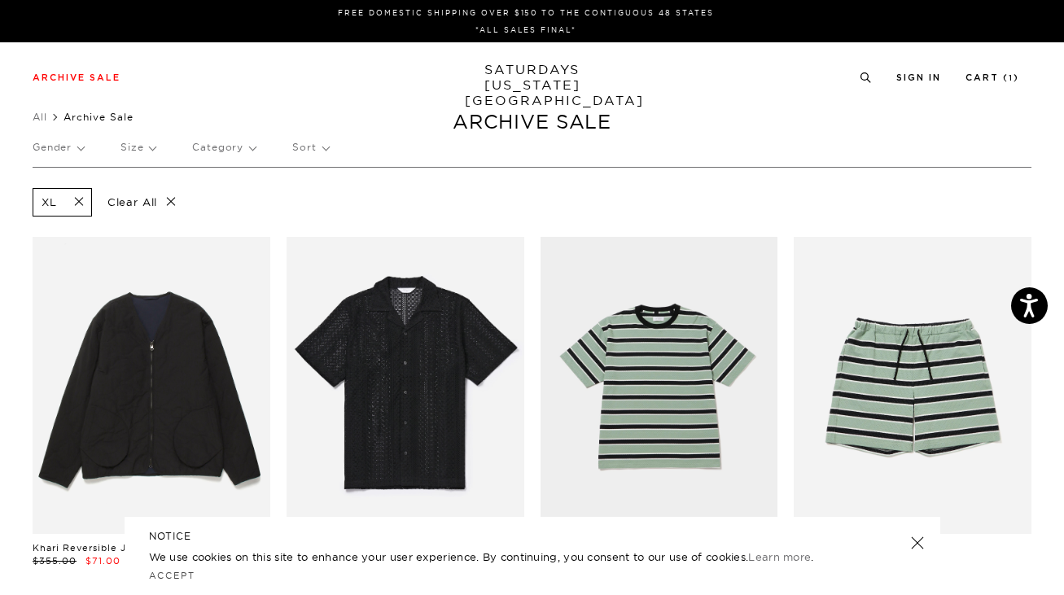
click at [77, 147] on p "Gender" at bounding box center [58, 147] width 51 height 37
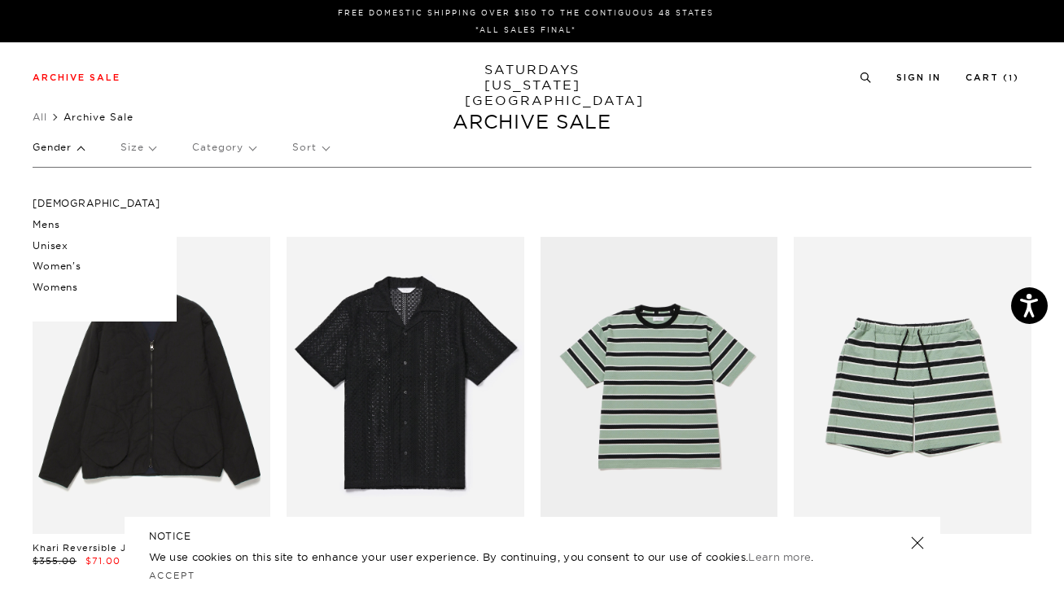
click at [55, 225] on p "Mens" at bounding box center [97, 224] width 128 height 21
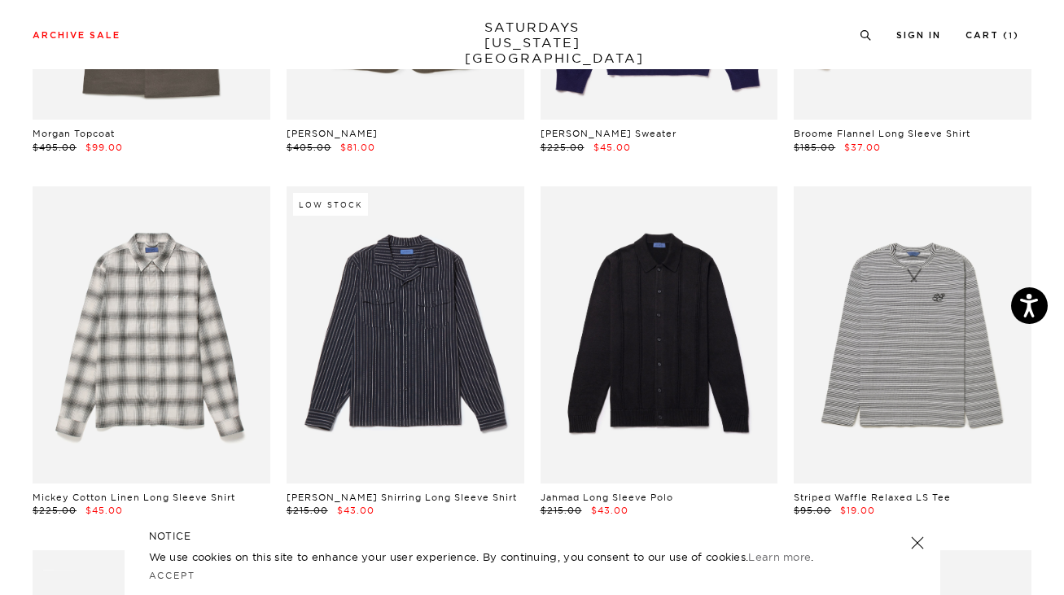
scroll to position [5164, 0]
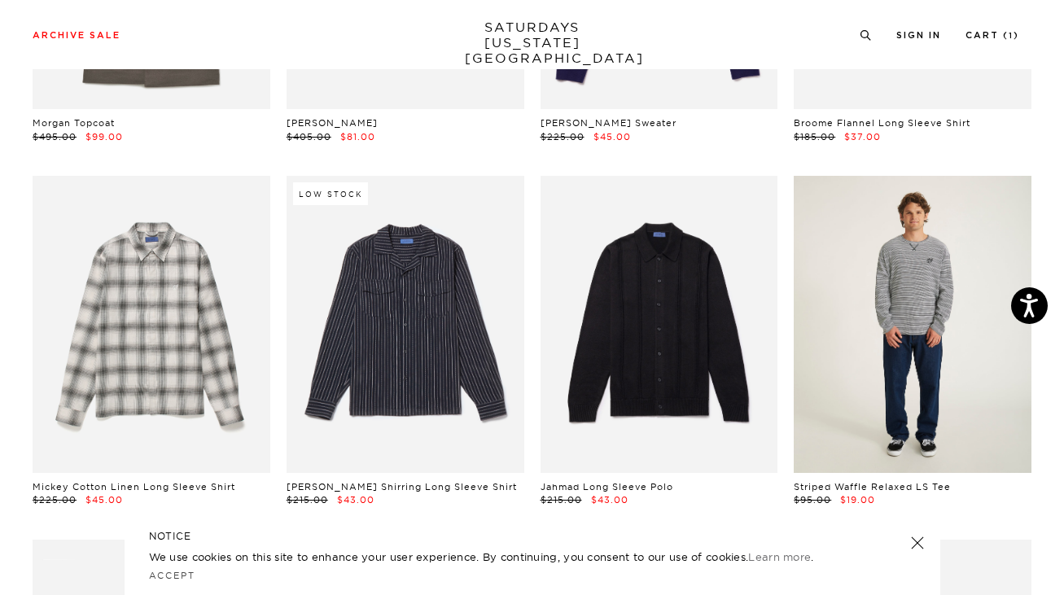
click at [896, 343] on link at bounding box center [913, 324] width 238 height 297
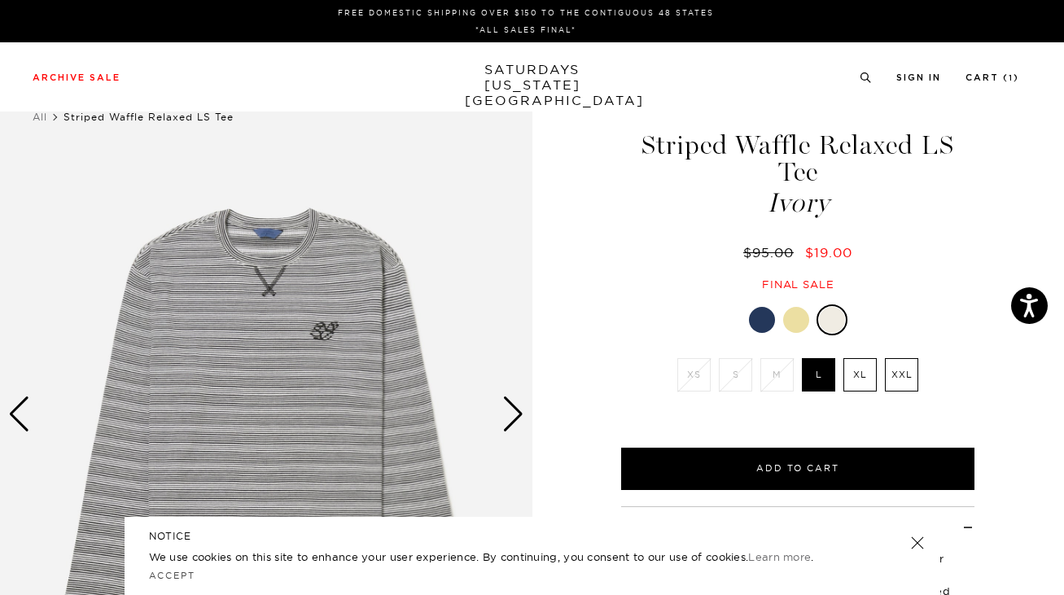
click at [856, 358] on label "XL" at bounding box center [859, 374] width 33 height 33
click at [0, 0] on input "XL" at bounding box center [0, 0] width 0 height 0
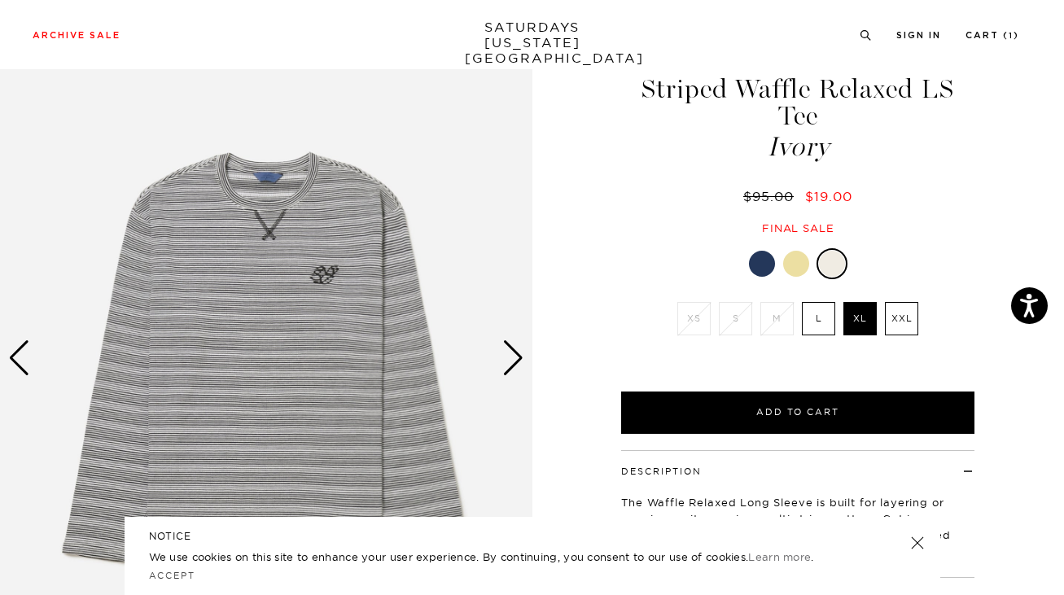
scroll to position [57, 0]
click at [519, 348] on div "Next slide" at bounding box center [513, 357] width 22 height 36
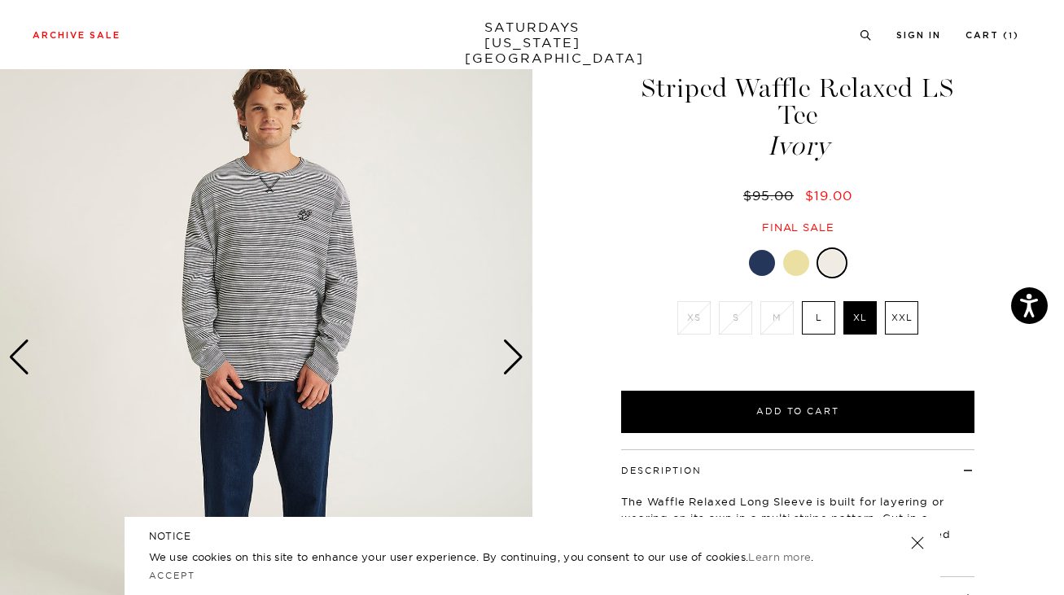
click at [519, 348] on div "Next slide" at bounding box center [513, 357] width 22 height 36
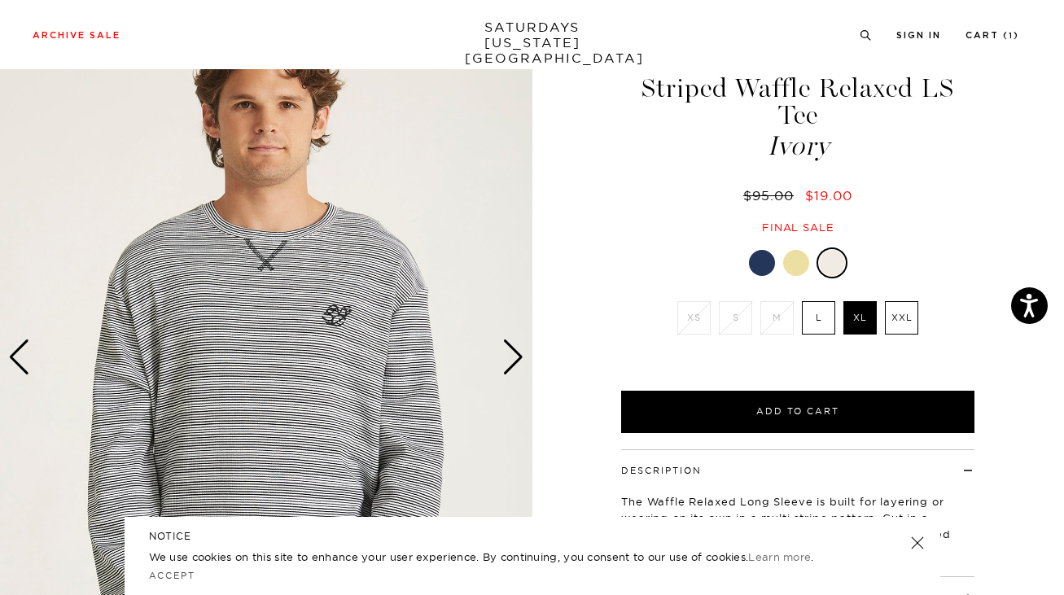
click at [519, 348] on div "Next slide" at bounding box center [513, 357] width 22 height 36
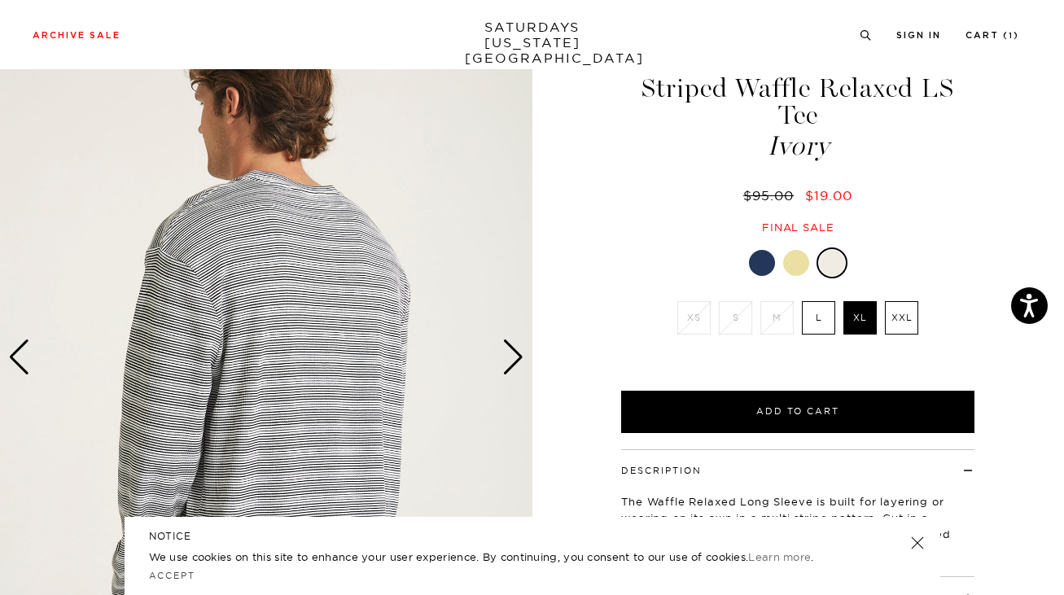
click at [519, 348] on div "Next slide" at bounding box center [513, 357] width 22 height 36
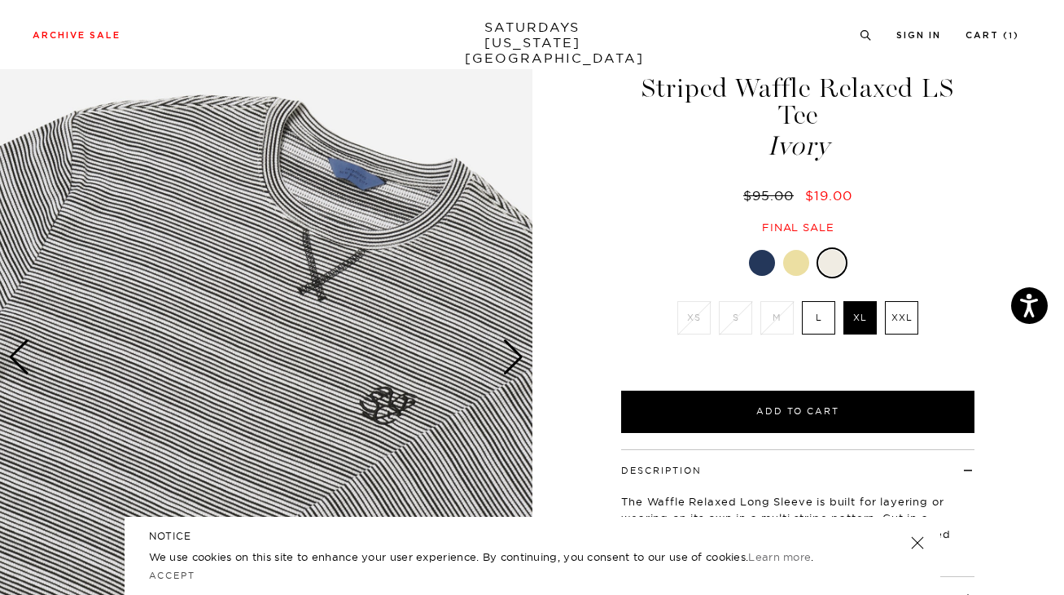
click at [761, 250] on div at bounding box center [762, 263] width 26 height 26
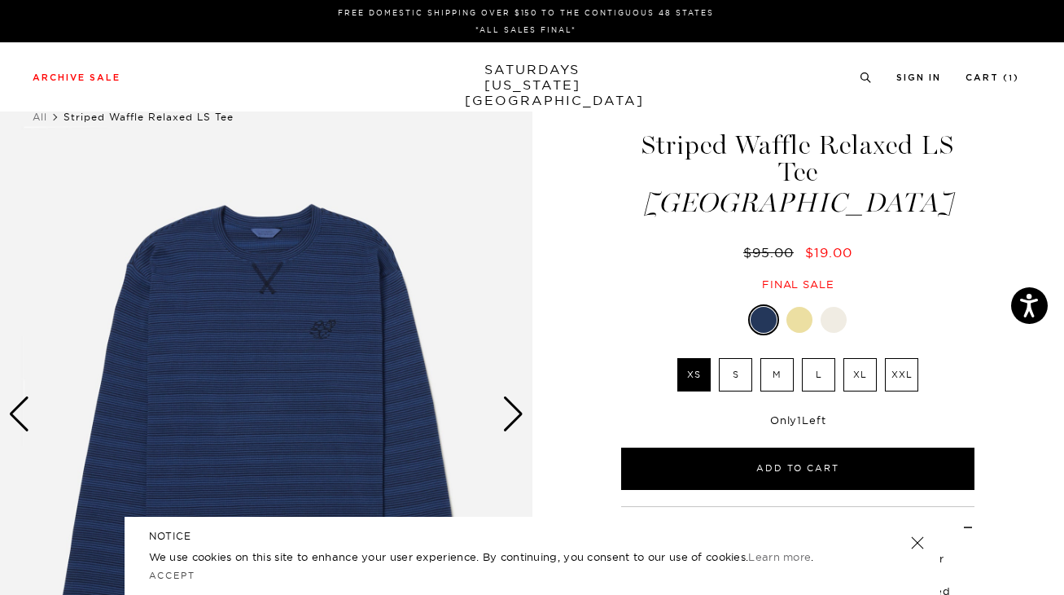
click at [797, 307] on div at bounding box center [799, 320] width 26 height 26
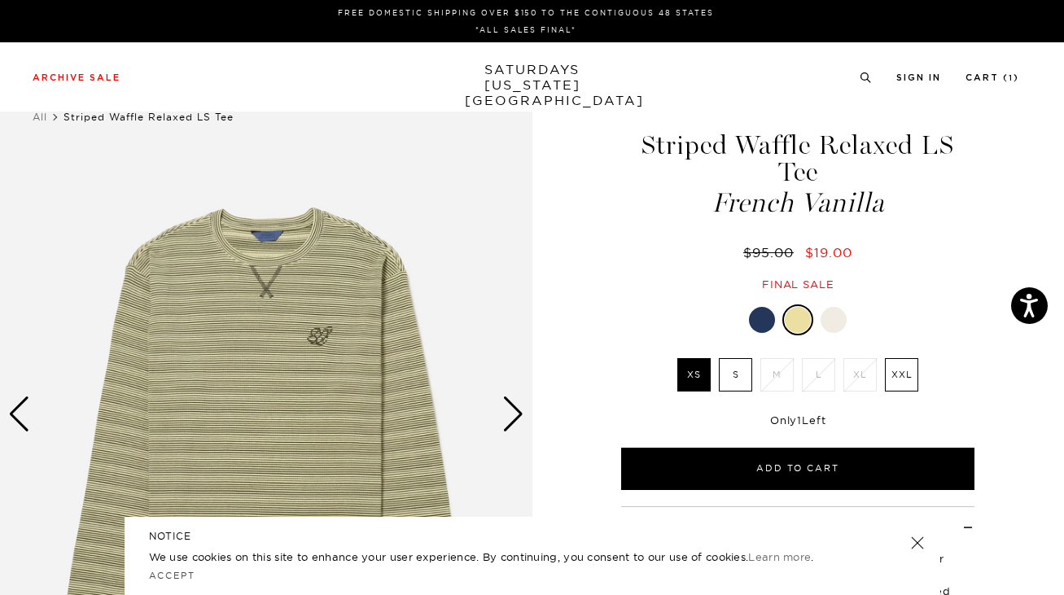
click at [837, 307] on div at bounding box center [833, 320] width 26 height 26
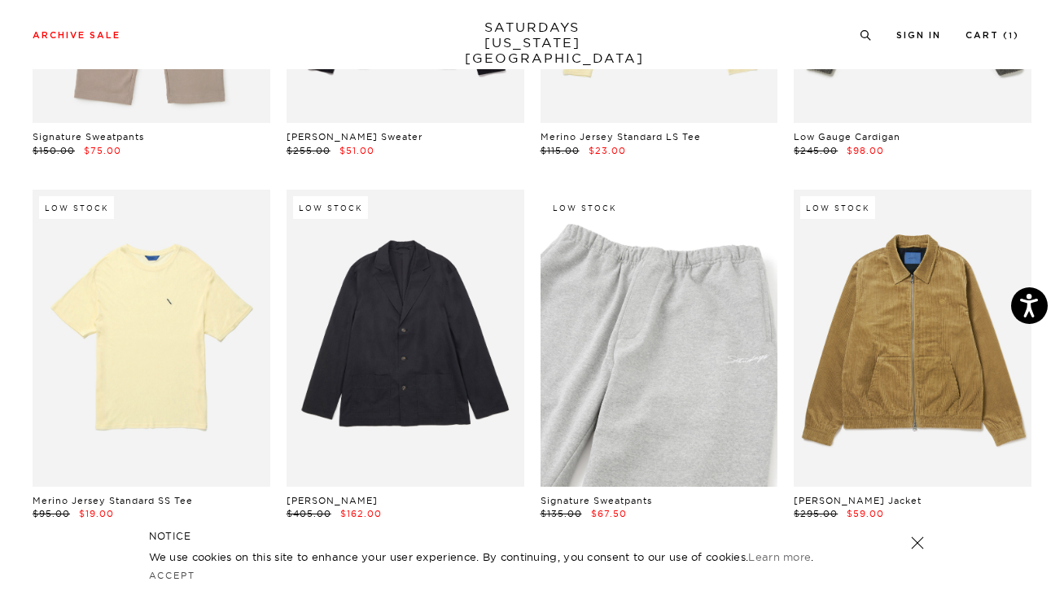
scroll to position [6362, 0]
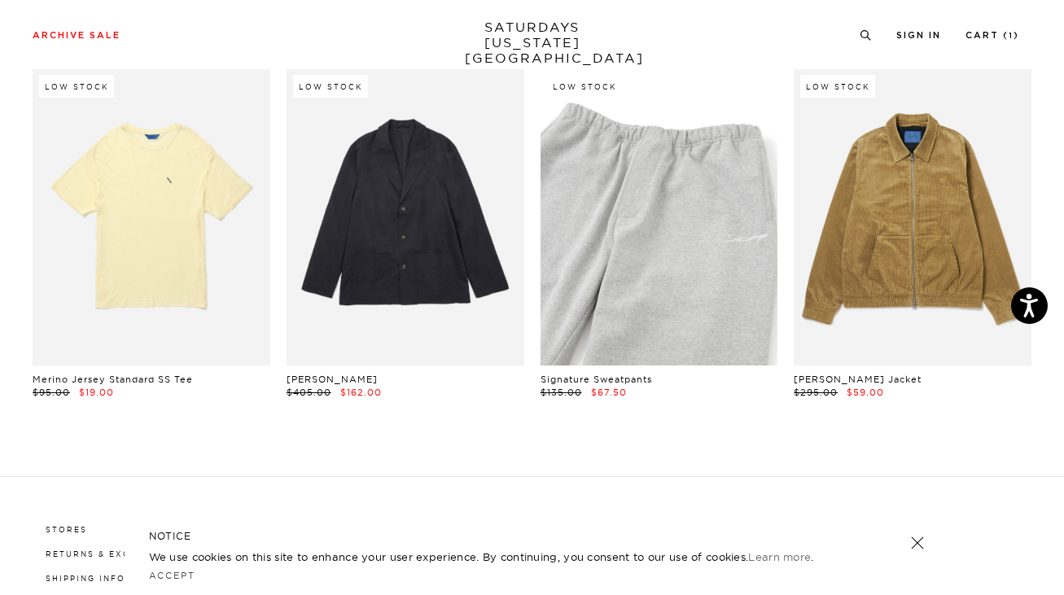
click at [625, 243] on link at bounding box center [659, 216] width 238 height 297
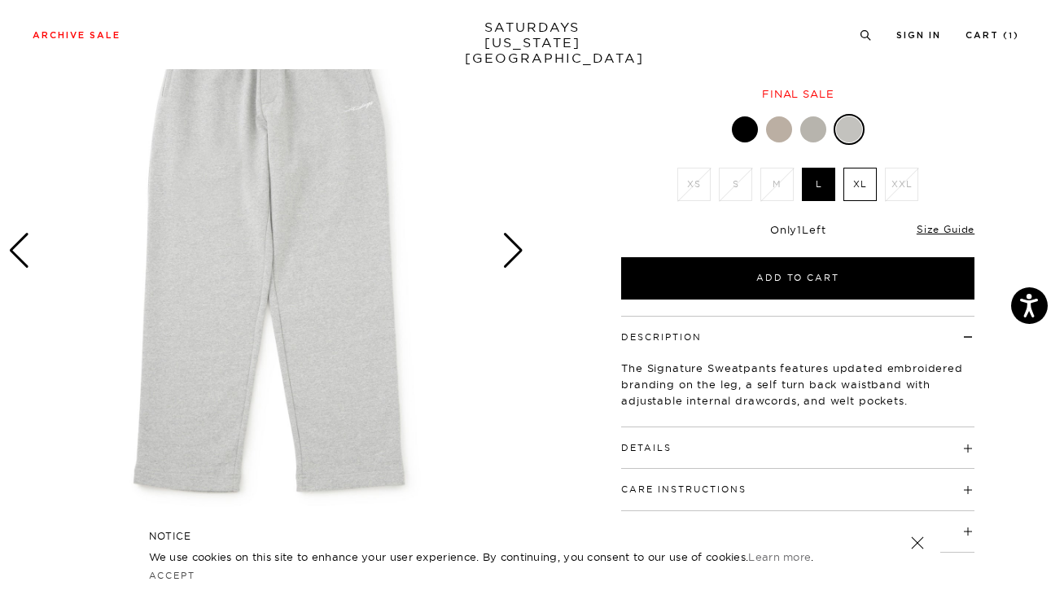
scroll to position [183, 0]
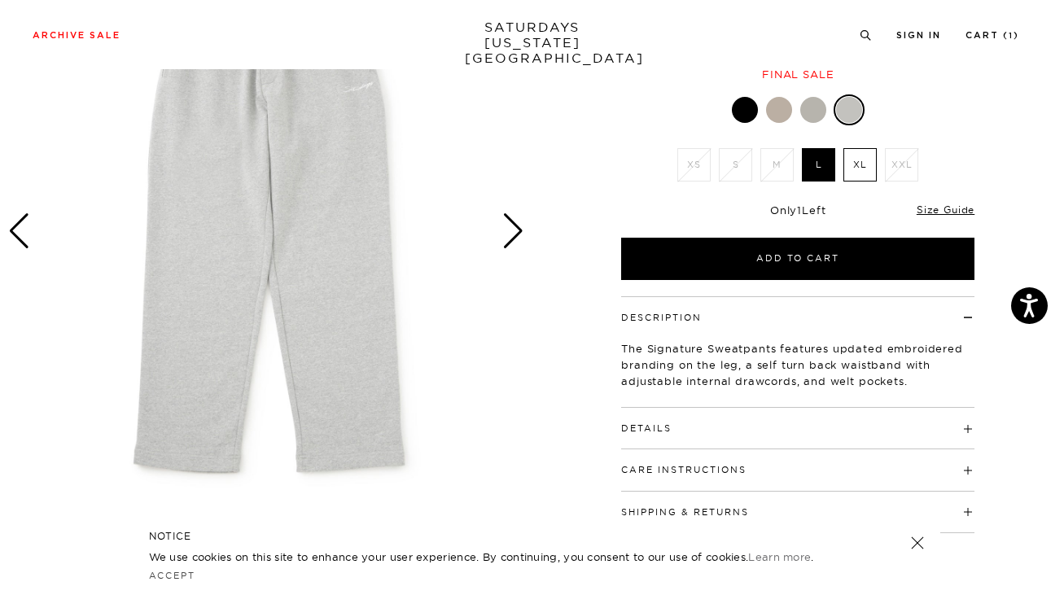
click at [858, 161] on label "XL" at bounding box center [859, 164] width 33 height 33
click at [0, 0] on input "XL" at bounding box center [0, 0] width 0 height 0
click at [740, 109] on div at bounding box center [745, 110] width 26 height 26
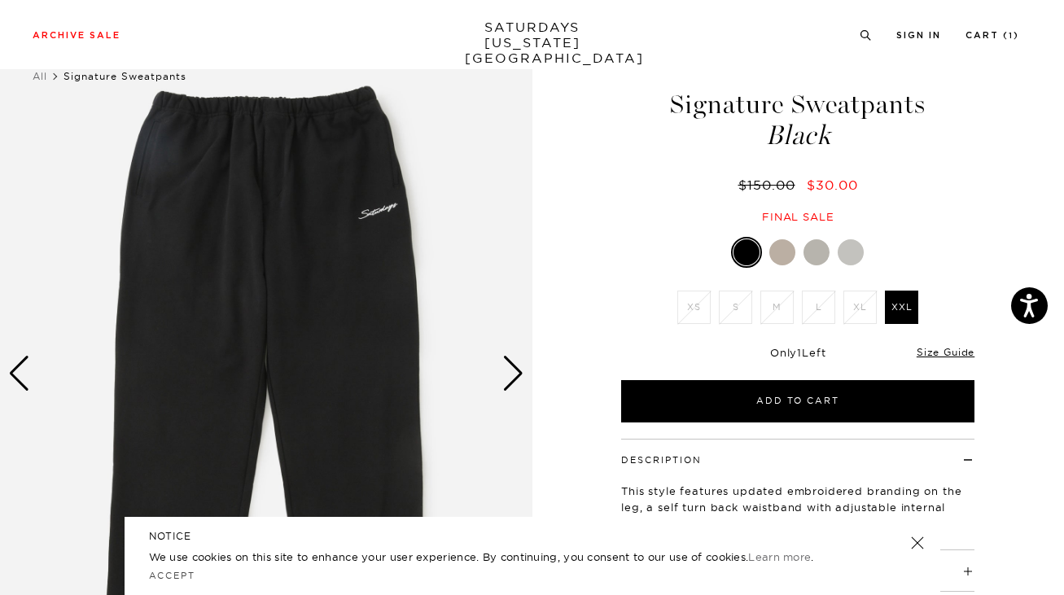
scroll to position [42, 0]
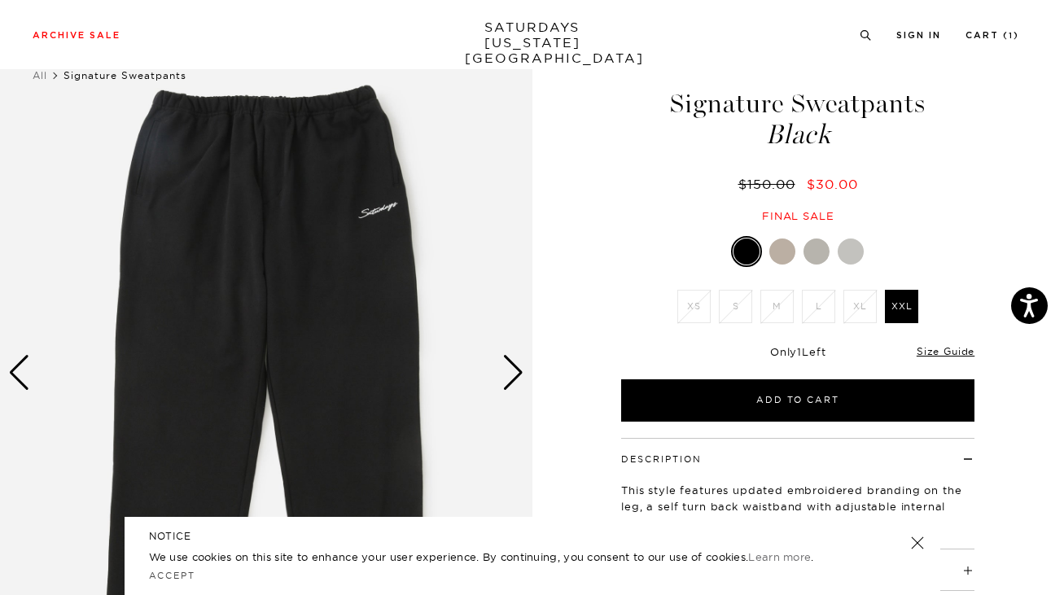
click at [778, 250] on div at bounding box center [782, 251] width 26 height 26
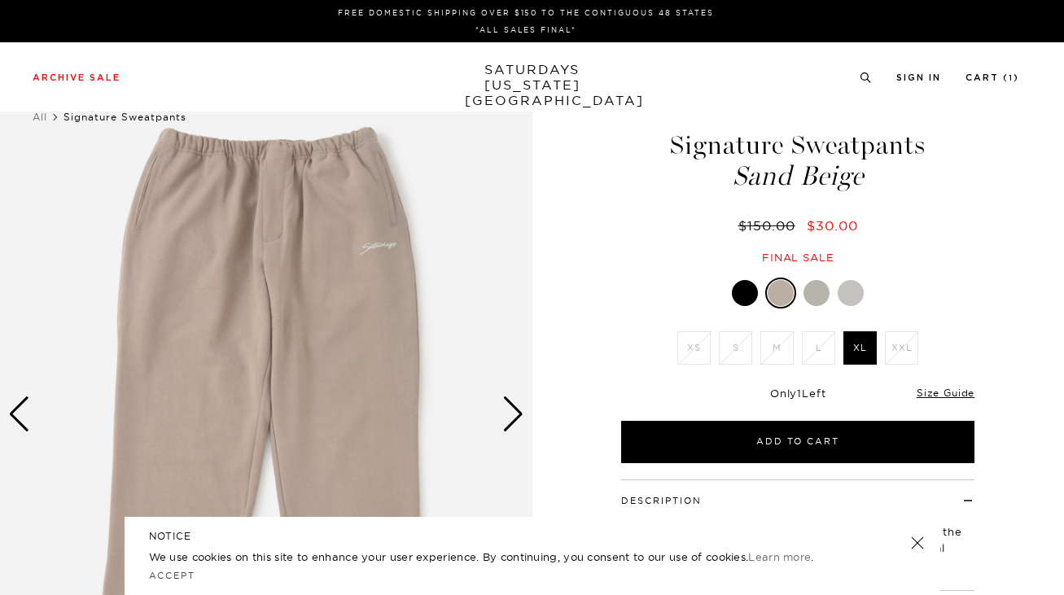
click at [818, 297] on div at bounding box center [816, 293] width 26 height 26
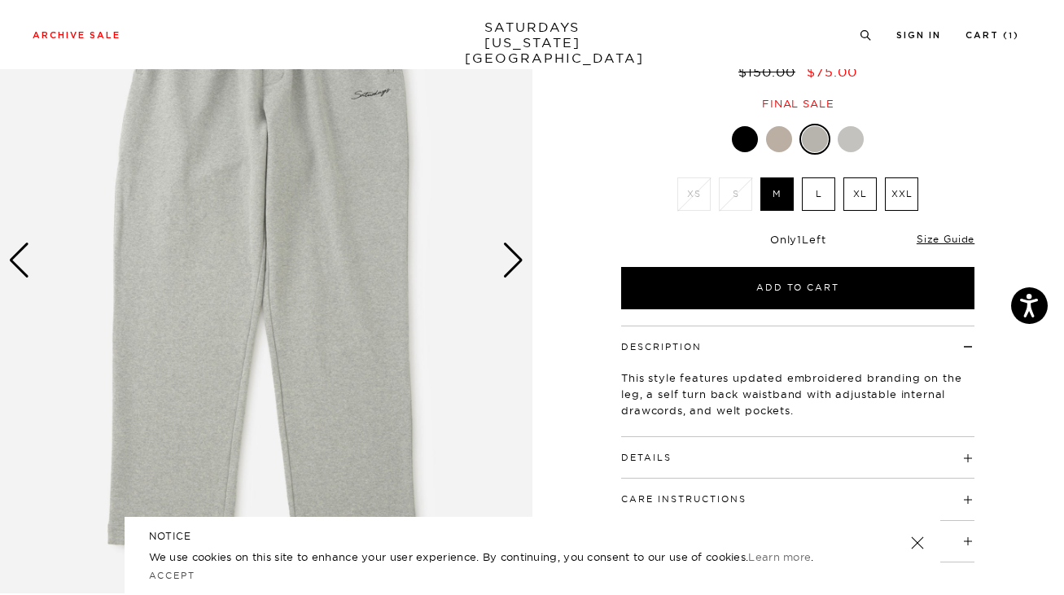
scroll to position [164, 0]
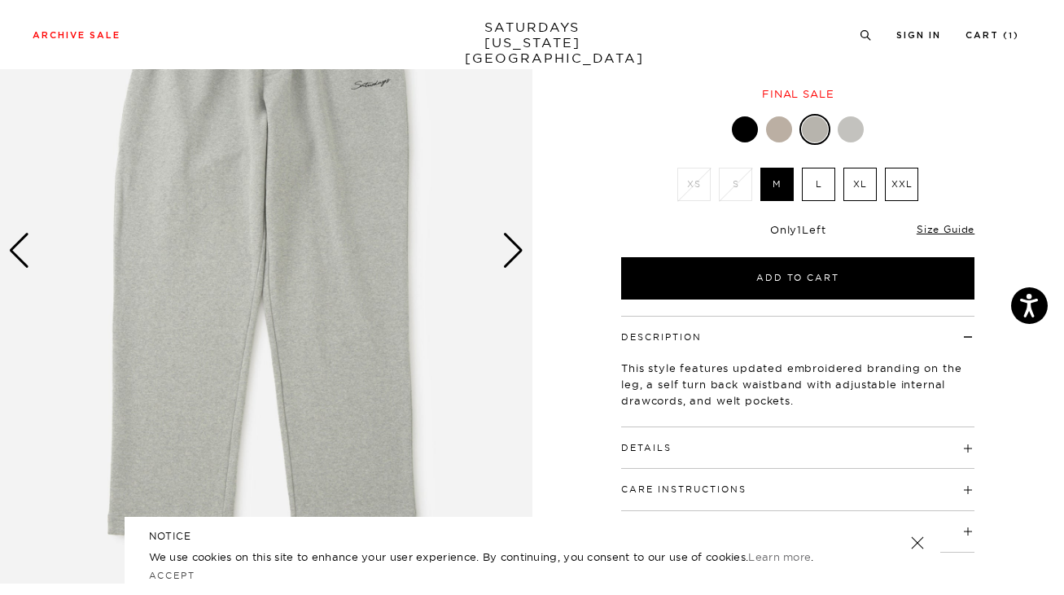
click at [848, 131] on div at bounding box center [850, 129] width 26 height 26
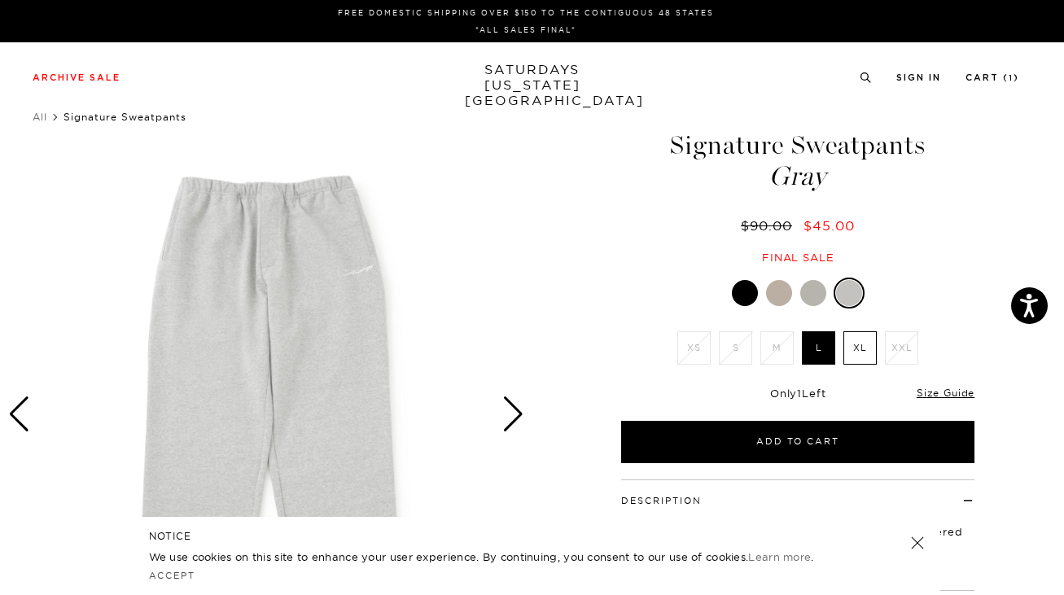
click at [815, 290] on div at bounding box center [813, 293] width 26 height 26
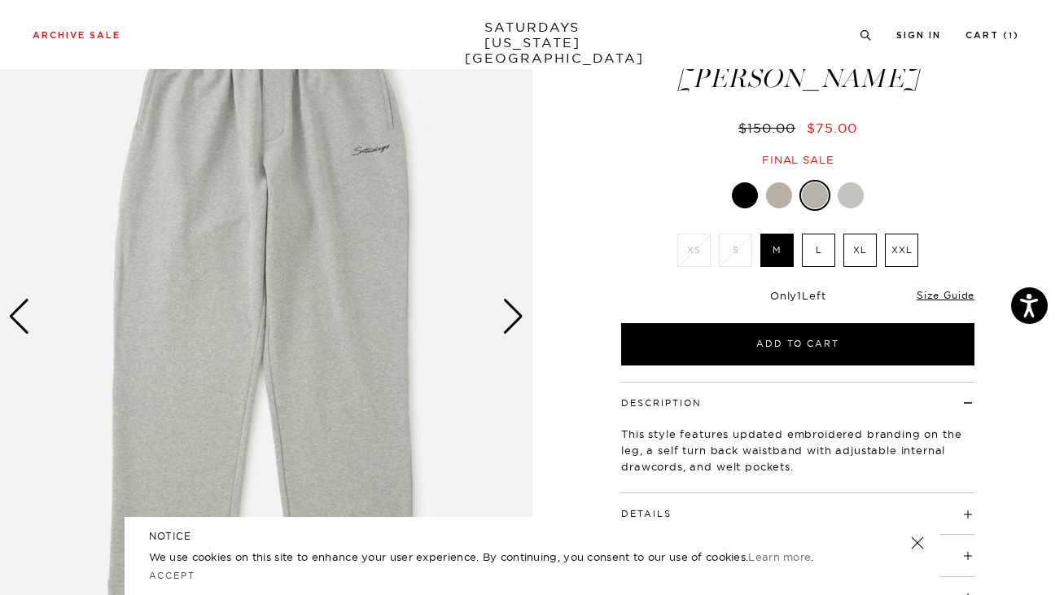
scroll to position [111, 0]
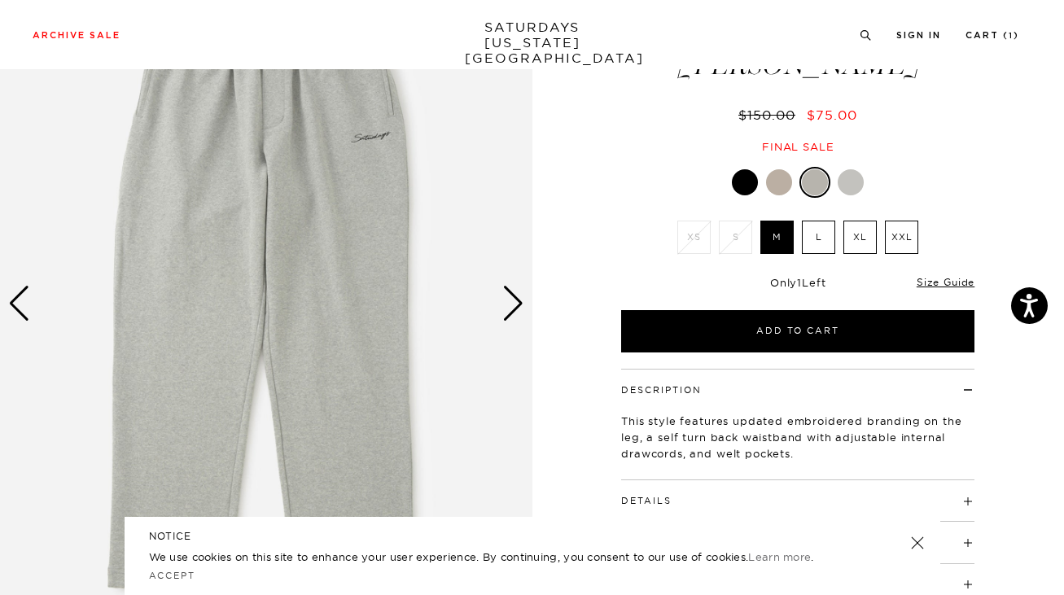
click at [852, 181] on div at bounding box center [850, 182] width 26 height 26
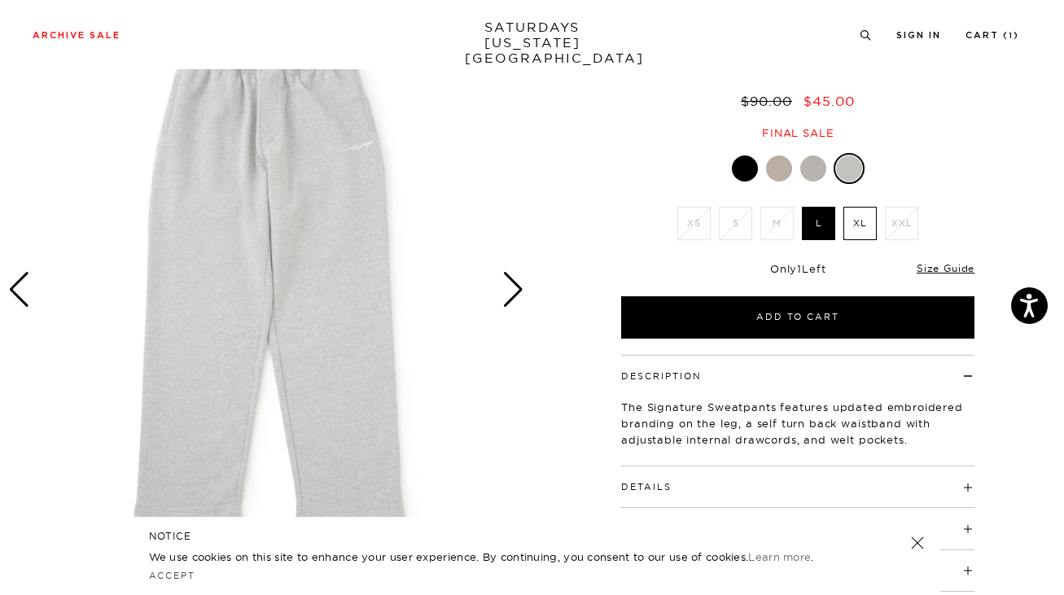
scroll to position [140, 0]
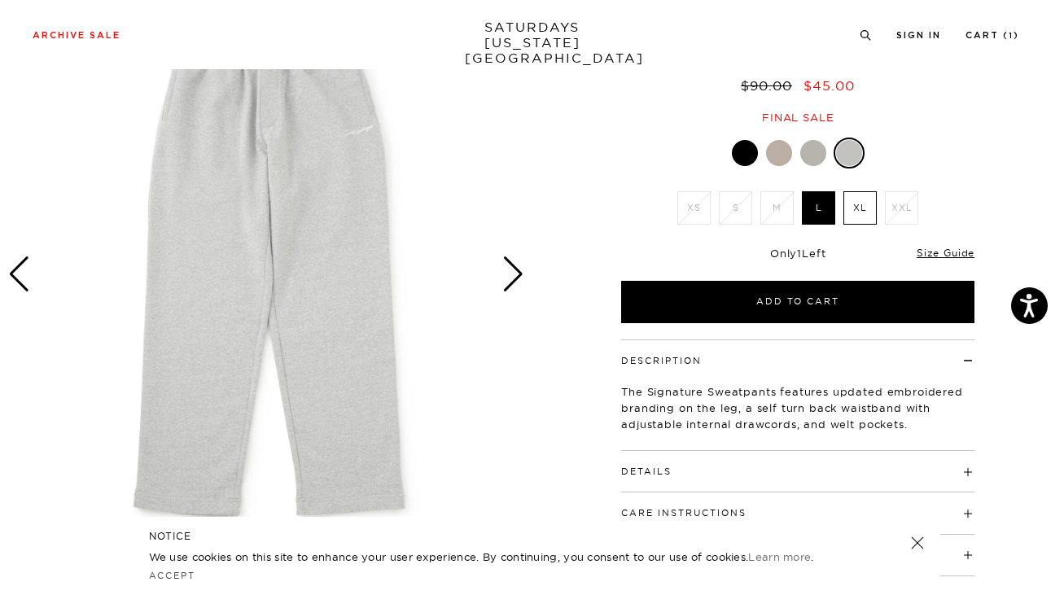
click at [817, 154] on div at bounding box center [813, 153] width 26 height 26
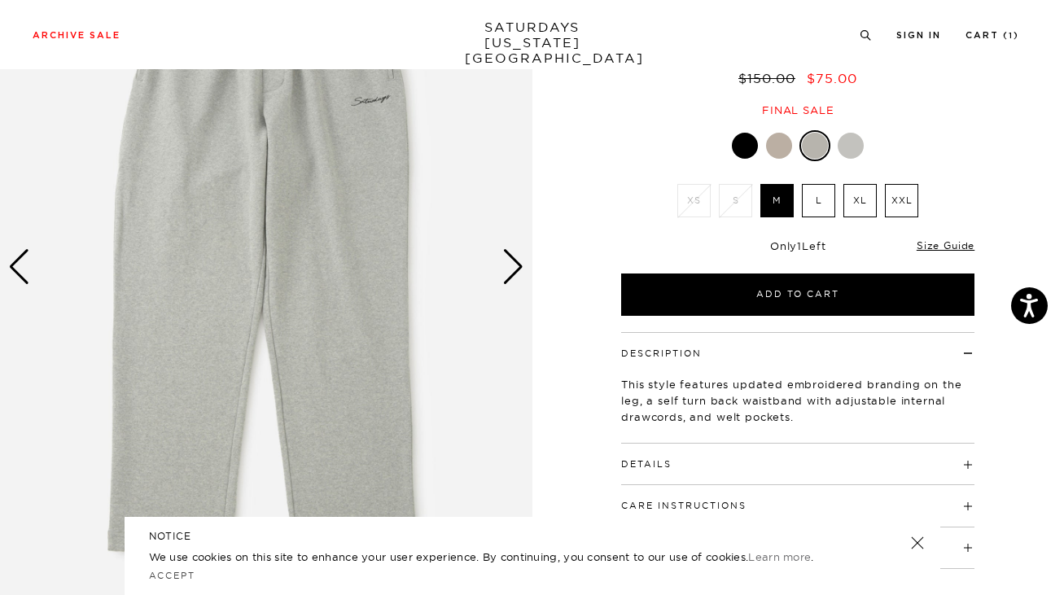
scroll to position [148, 0]
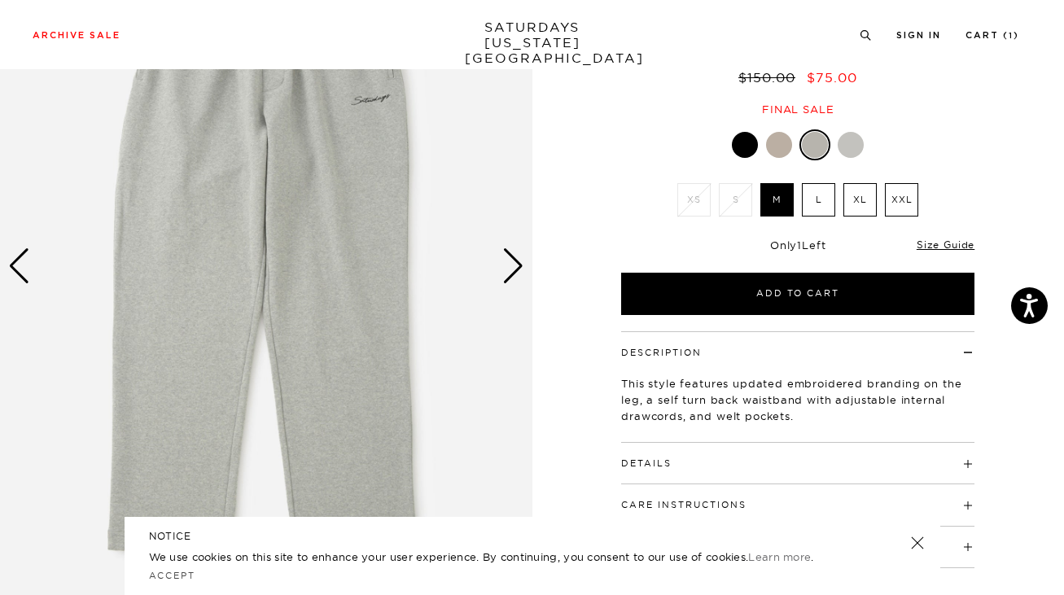
click at [859, 197] on label "XL" at bounding box center [859, 199] width 33 height 33
click at [0, 0] on input "XL" at bounding box center [0, 0] width 0 height 0
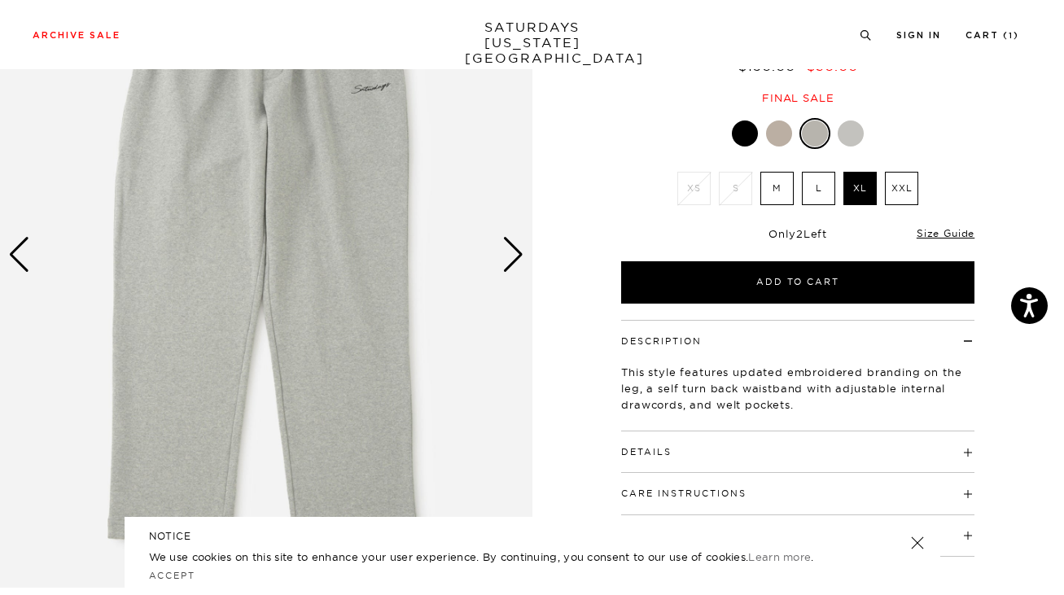
scroll to position [160, 0]
click at [776, 134] on div at bounding box center [779, 133] width 26 height 26
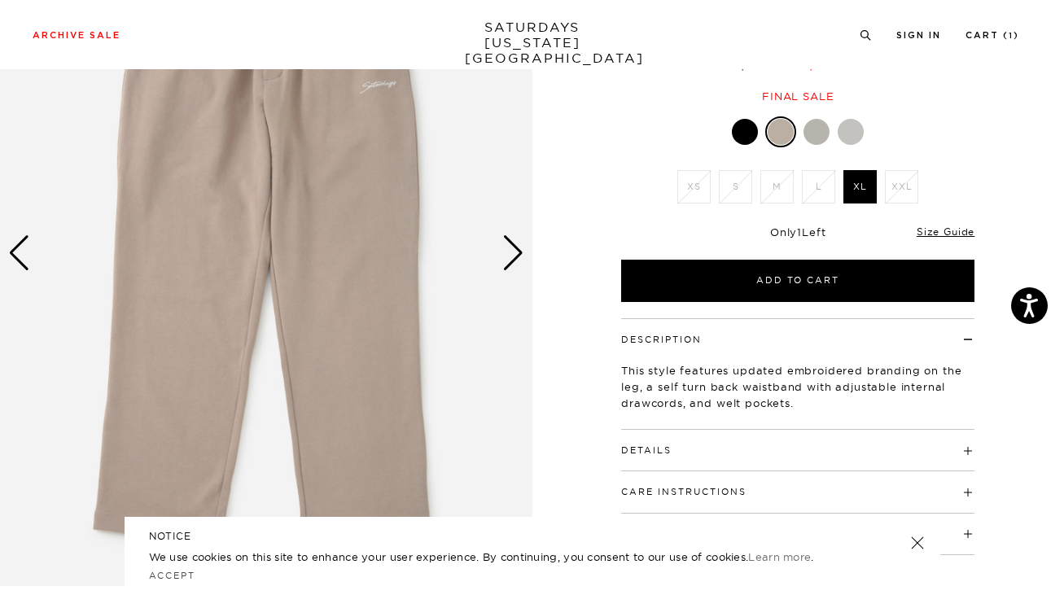
scroll to position [125, 0]
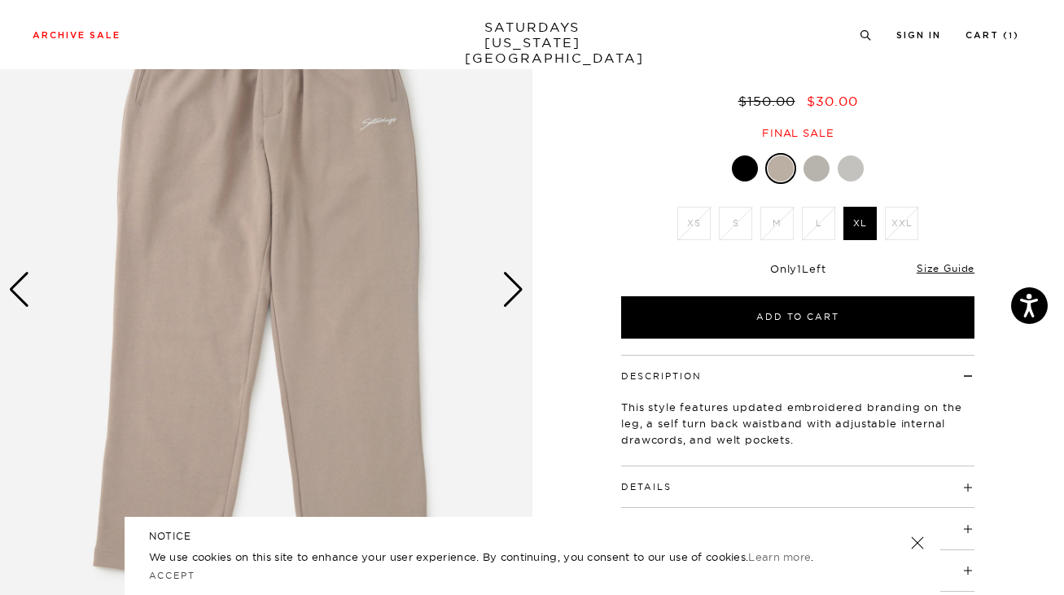
click at [820, 169] on div at bounding box center [816, 168] width 26 height 26
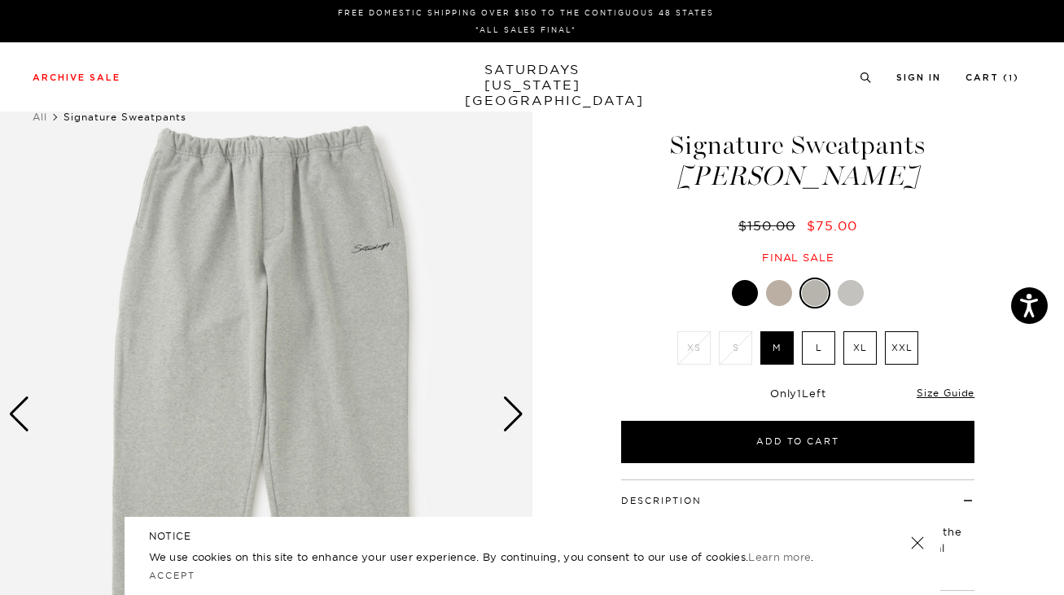
click at [859, 338] on label "XL" at bounding box center [859, 347] width 33 height 33
click at [0, 0] on input "XL" at bounding box center [0, 0] width 0 height 0
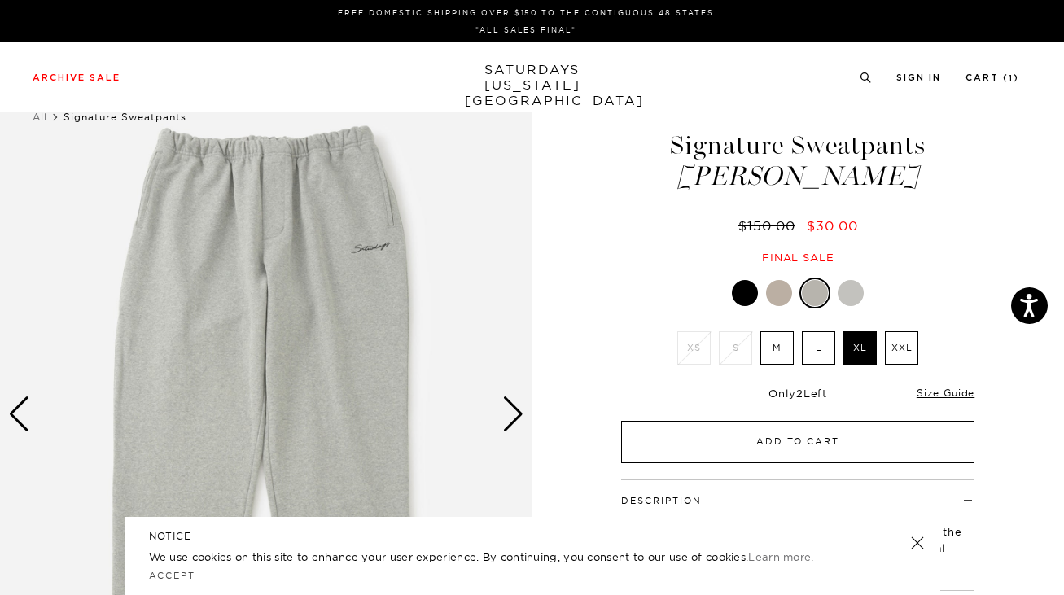
click at [757, 442] on button "Add to Cart" at bounding box center [797, 442] width 353 height 42
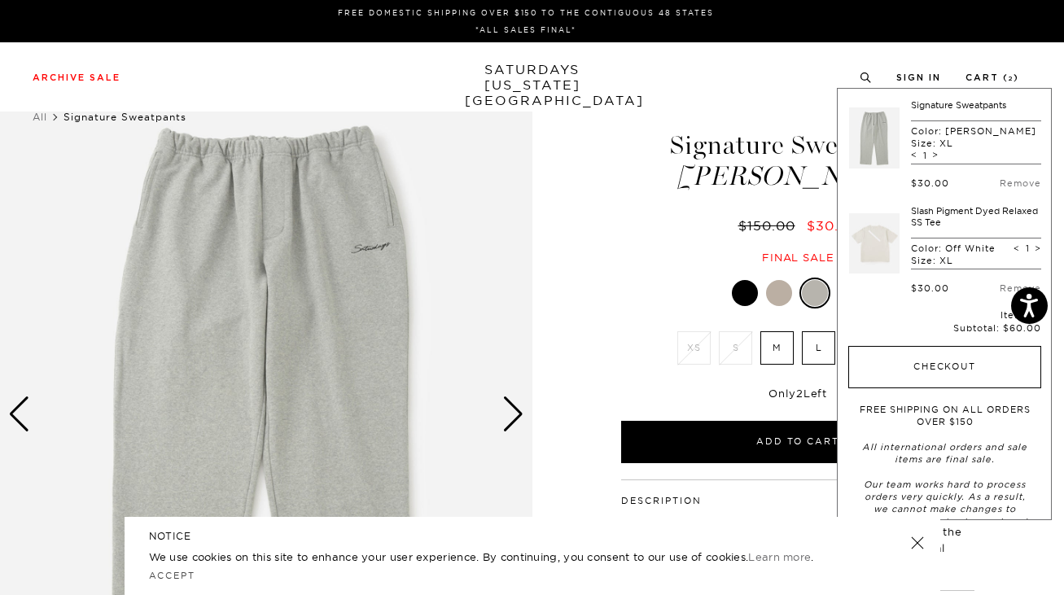
click at [932, 366] on button "Checkout" at bounding box center [944, 367] width 193 height 42
